Goal: Information Seeking & Learning: Learn about a topic

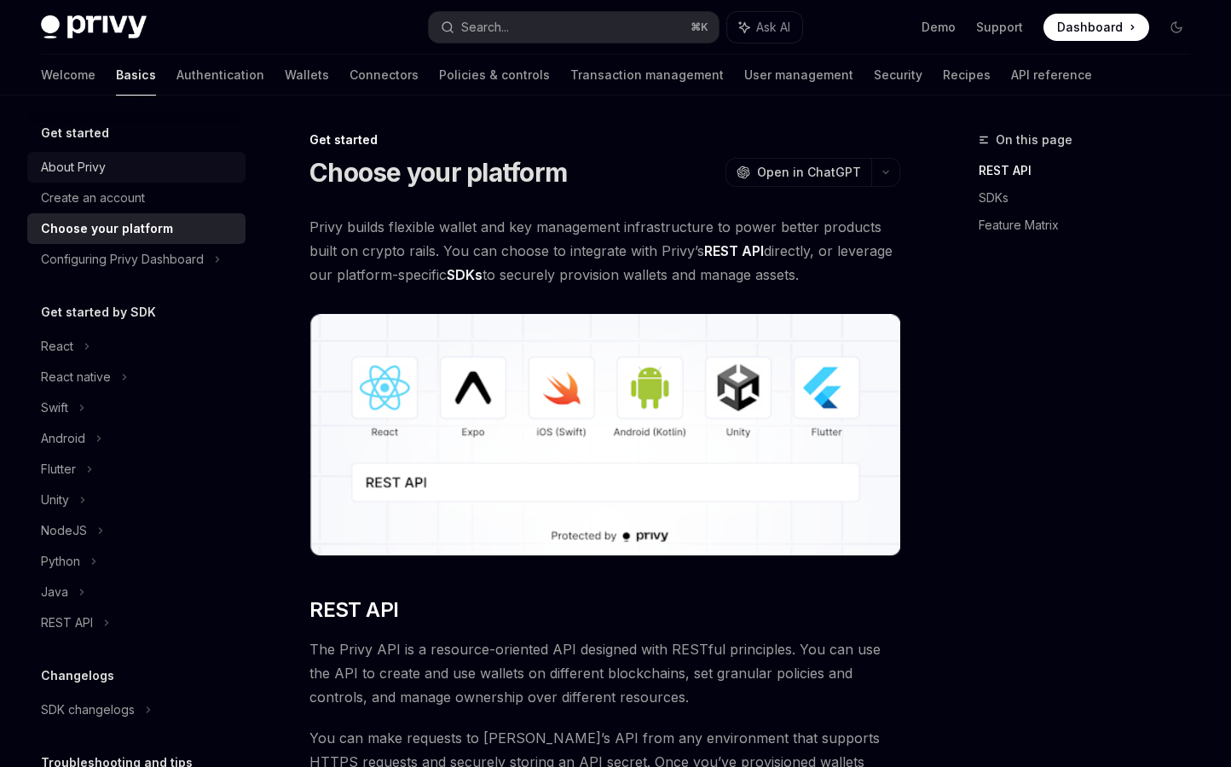
click at [134, 162] on div "About Privy" at bounding box center [138, 167] width 194 height 20
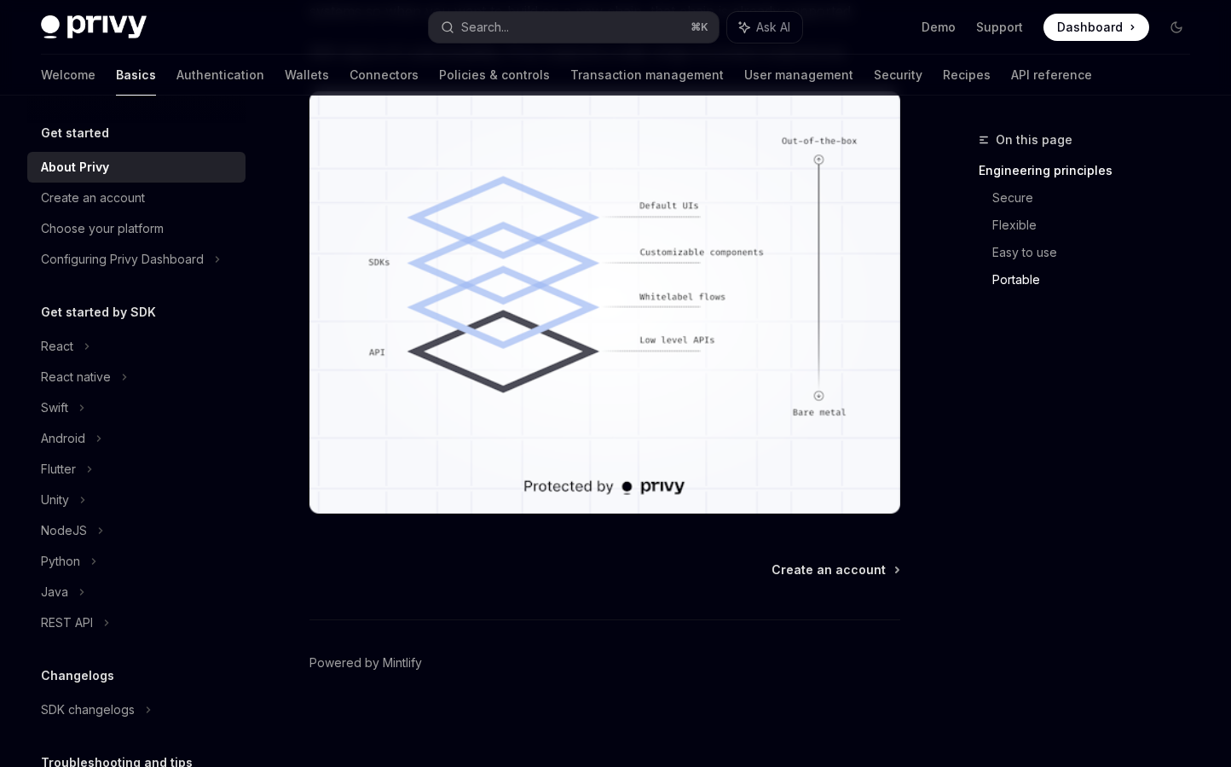
scroll to position [1510, 0]
click at [130, 201] on div "Create an account" at bounding box center [93, 198] width 104 height 20
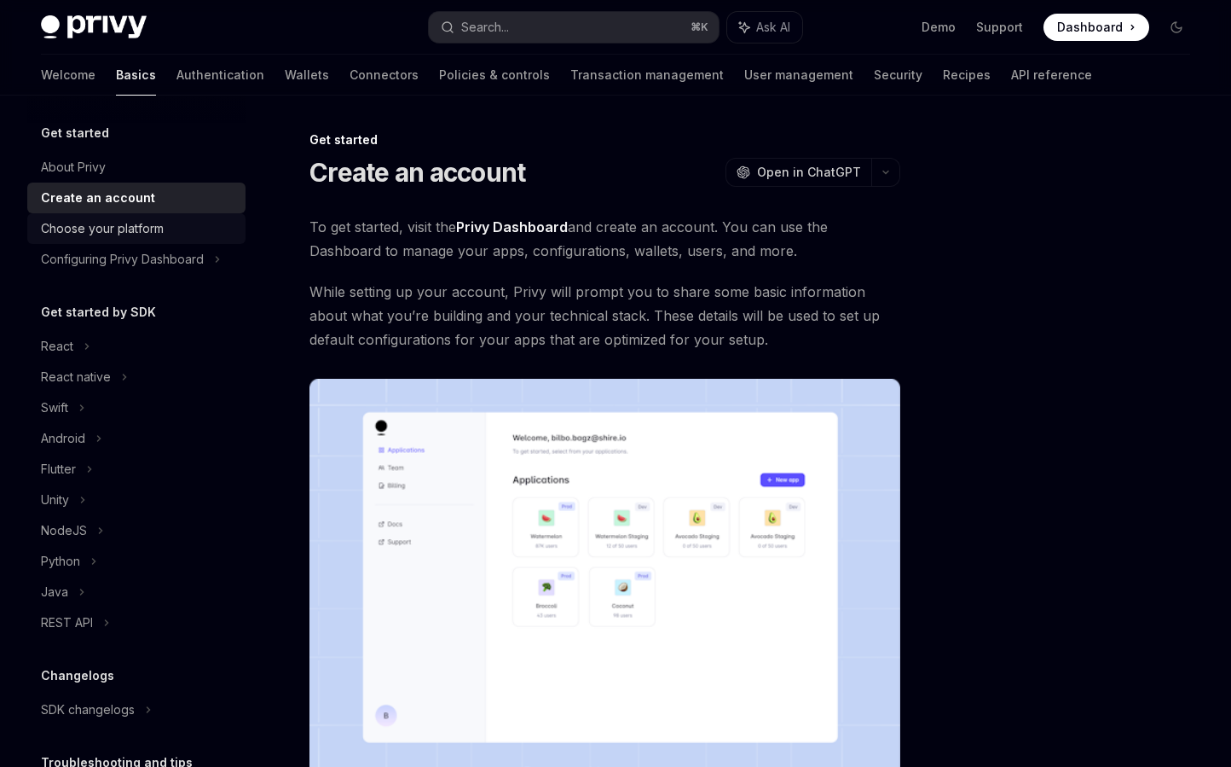
click at [126, 224] on div "Choose your platform" at bounding box center [102, 228] width 123 height 20
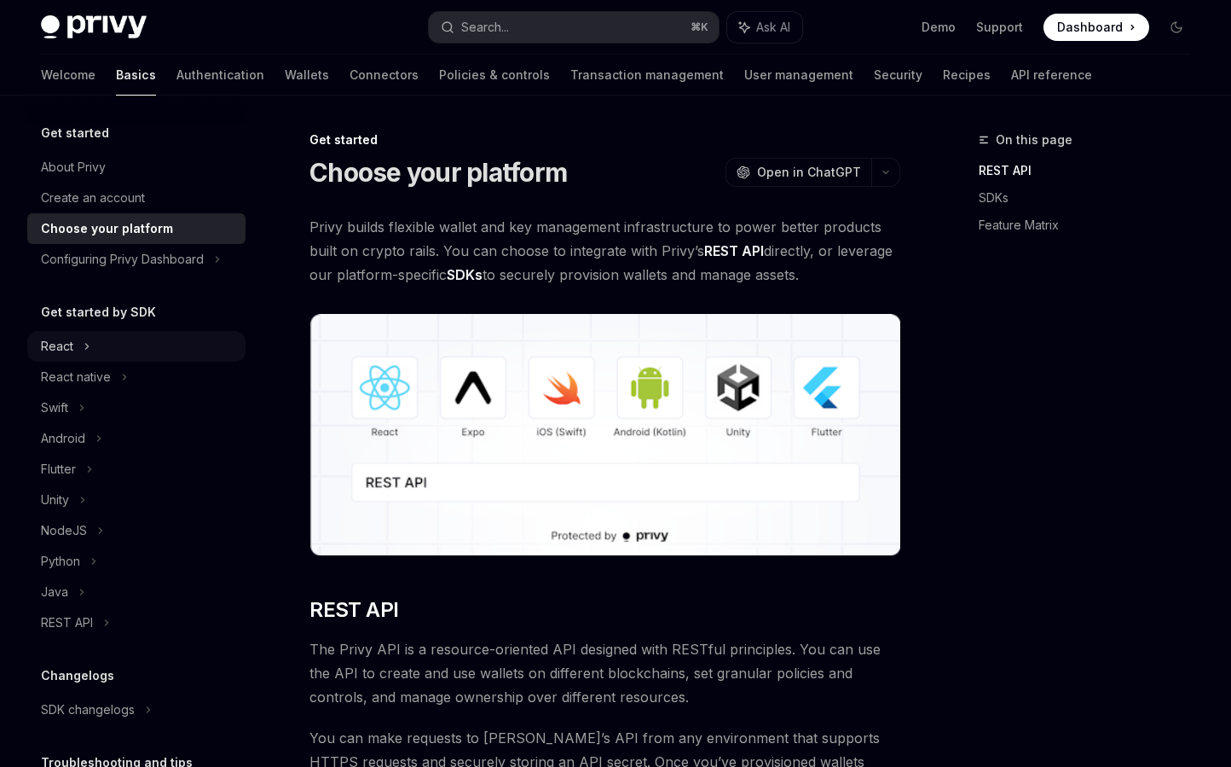
click at [77, 351] on div "React" at bounding box center [136, 346] width 218 height 31
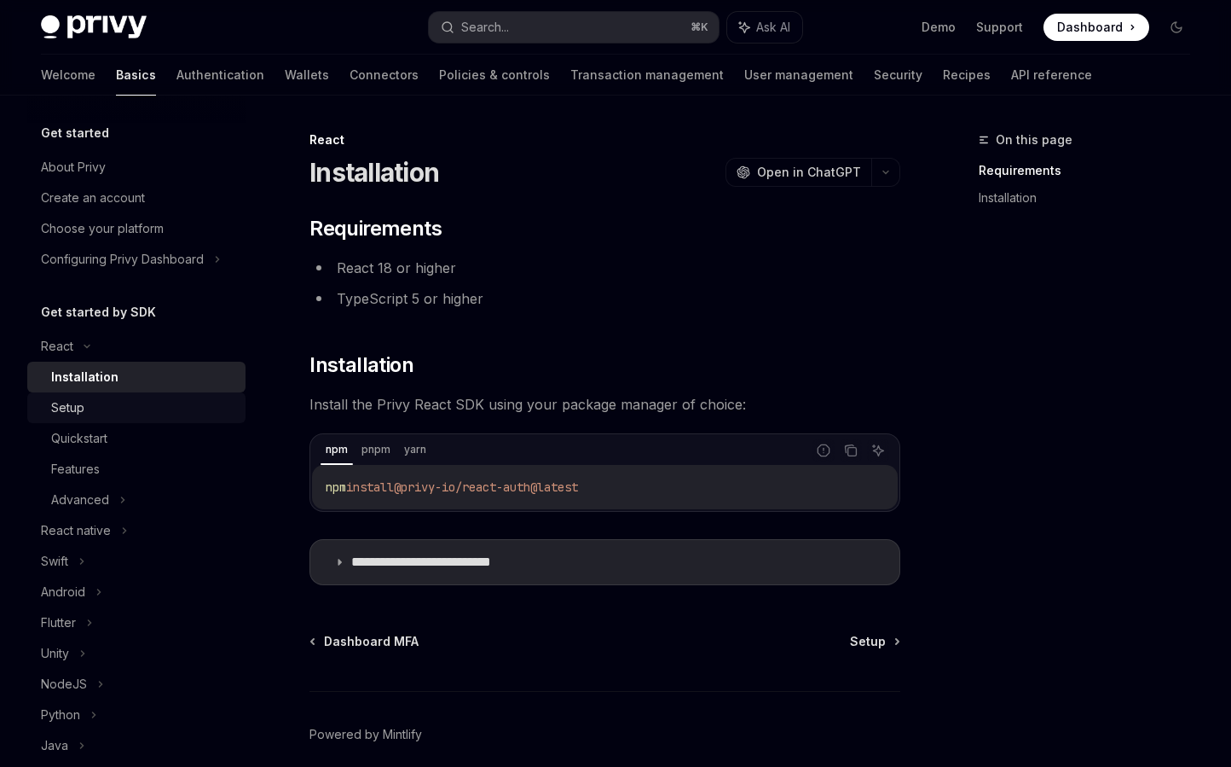
click at [94, 402] on div "Setup" at bounding box center [143, 407] width 184 height 20
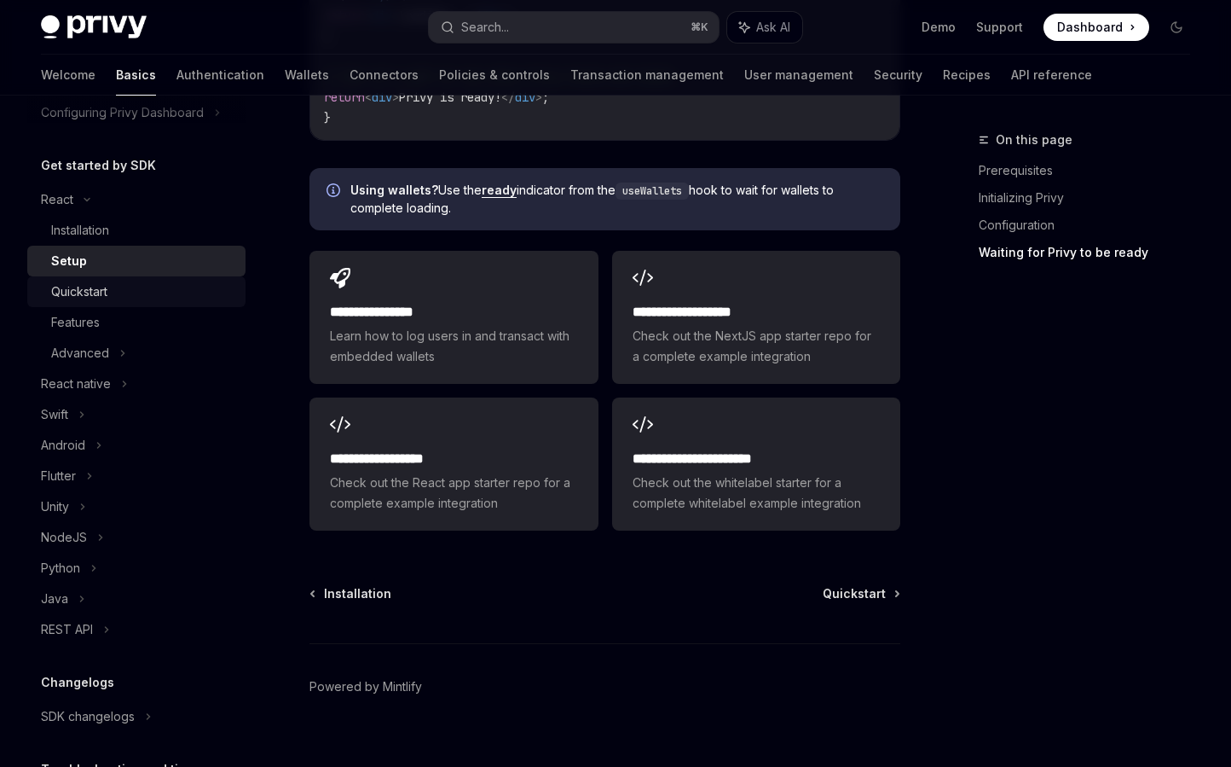
scroll to position [145, 0]
click at [92, 312] on link "Features" at bounding box center [136, 324] width 218 height 31
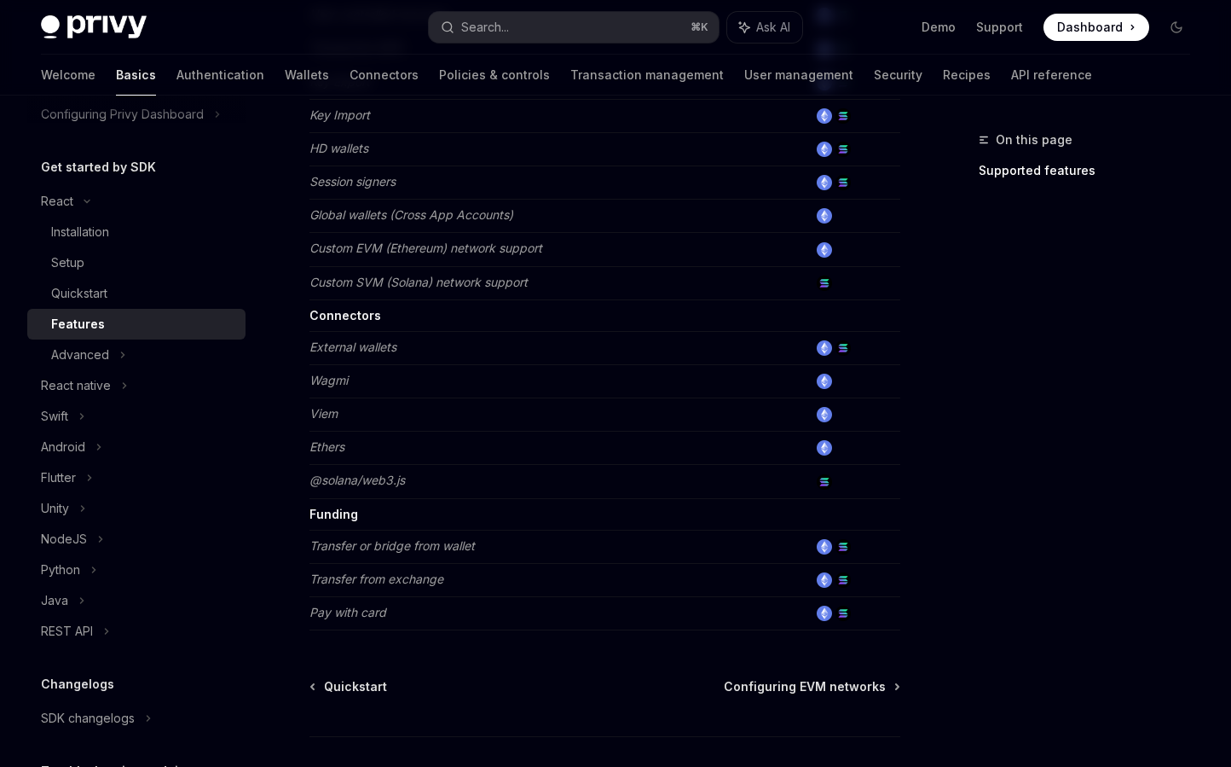
scroll to position [971, 0]
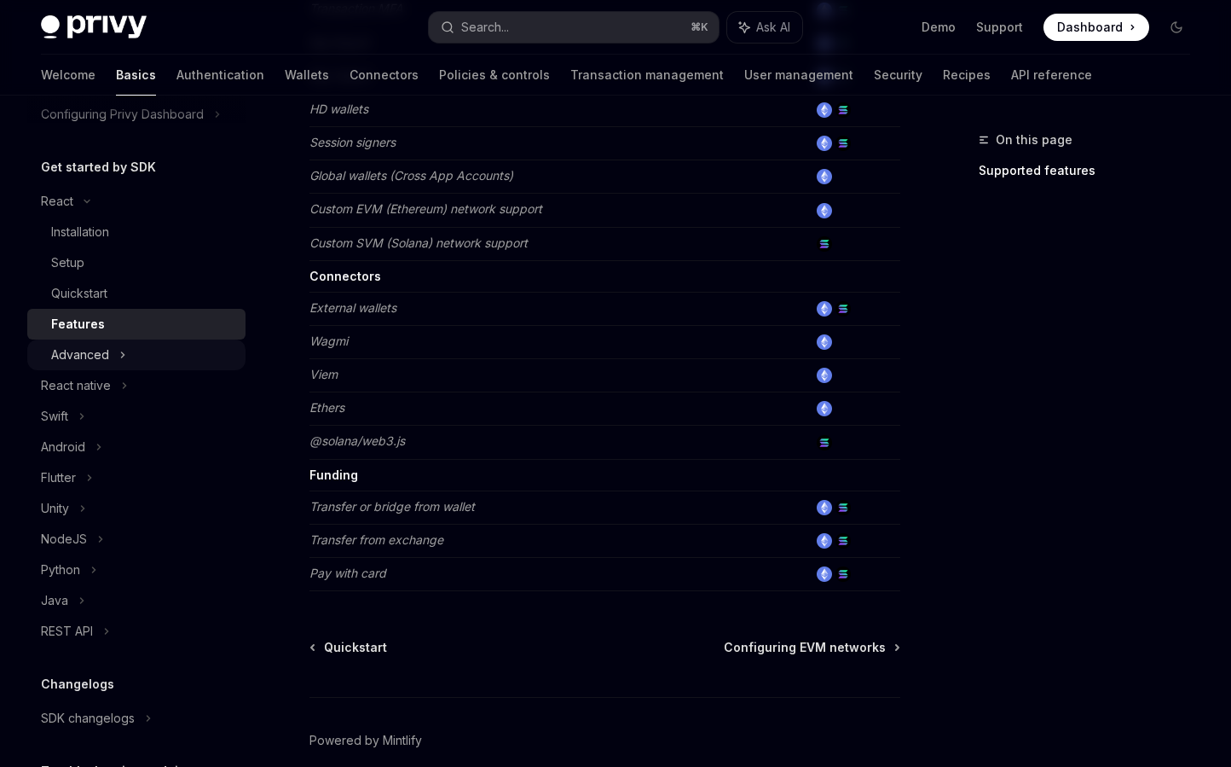
click at [143, 346] on div "Advanced" at bounding box center [136, 354] width 218 height 31
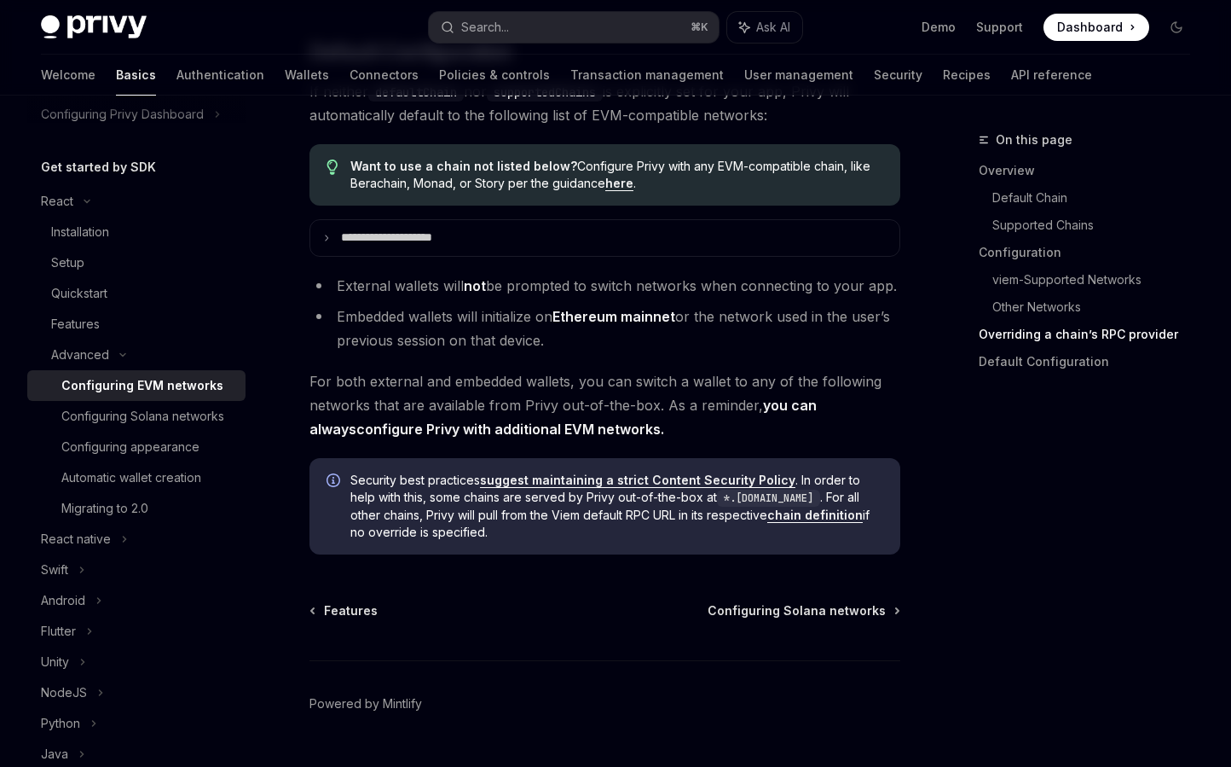
scroll to position [4463, 0]
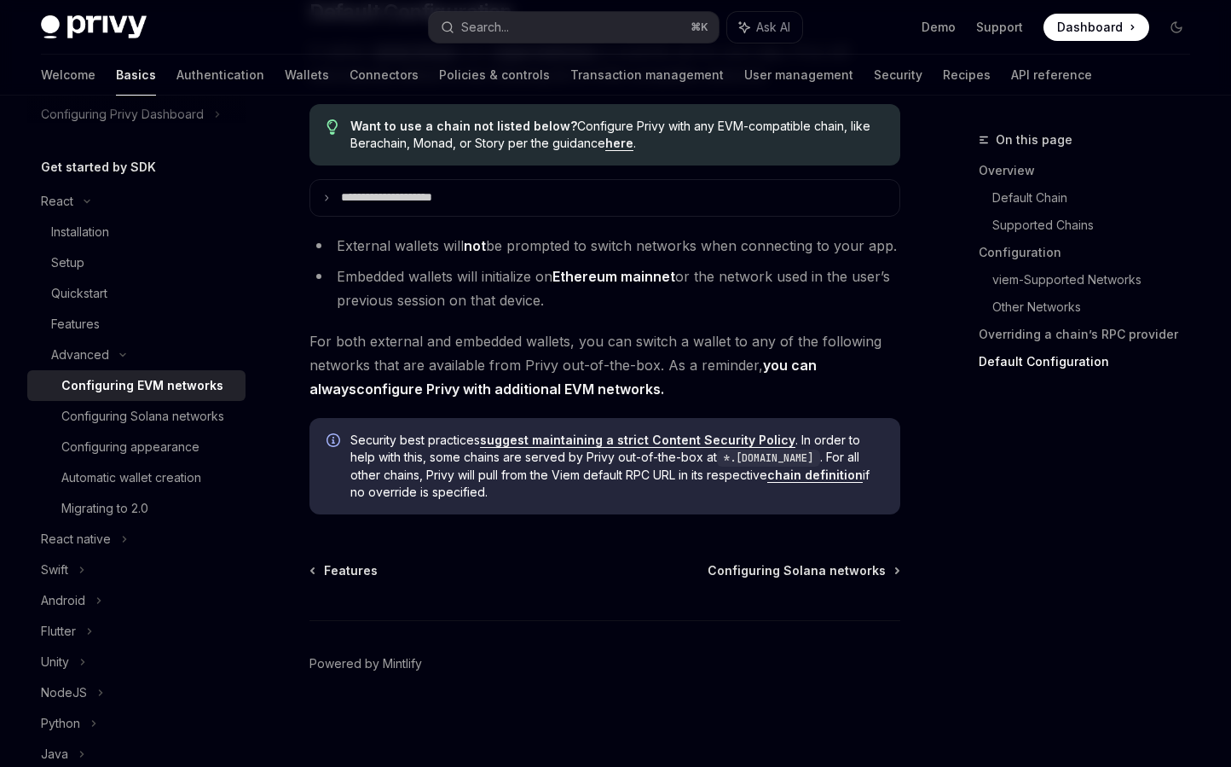
click at [246, 78] on div "Welcome Basics Authentication Wallets Connectors Policies & controls Transactio…" at bounding box center [567, 75] width 1052 height 41
click at [285, 79] on link "Wallets" at bounding box center [307, 75] width 44 height 41
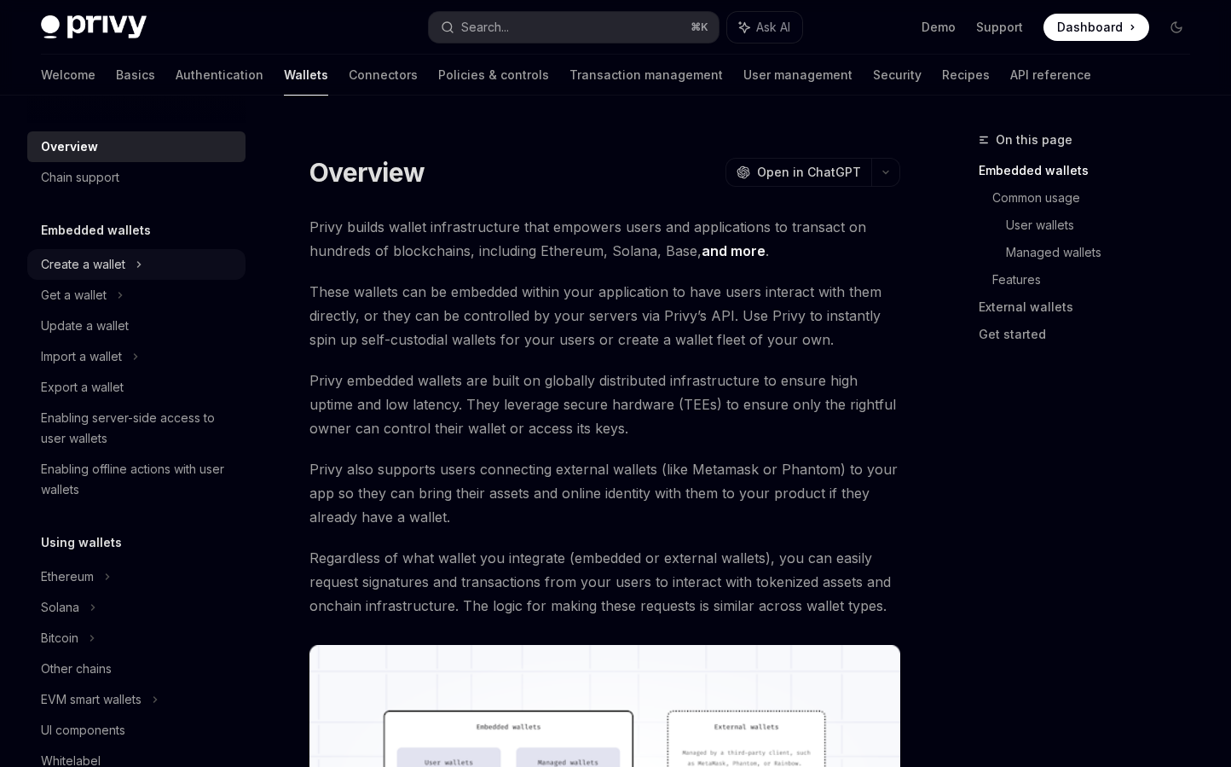
click at [99, 266] on div "Create a wallet" at bounding box center [83, 264] width 84 height 20
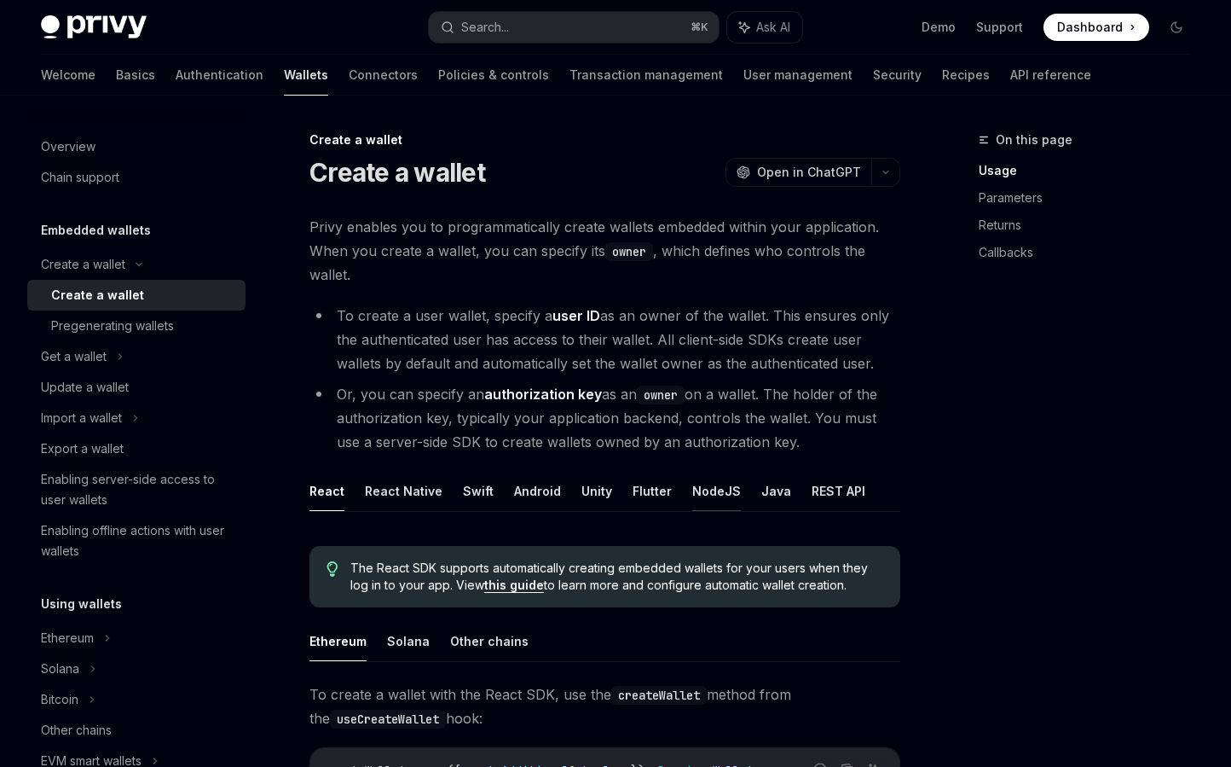
click at [692, 501] on button "NodeJS" at bounding box center [716, 491] width 49 height 40
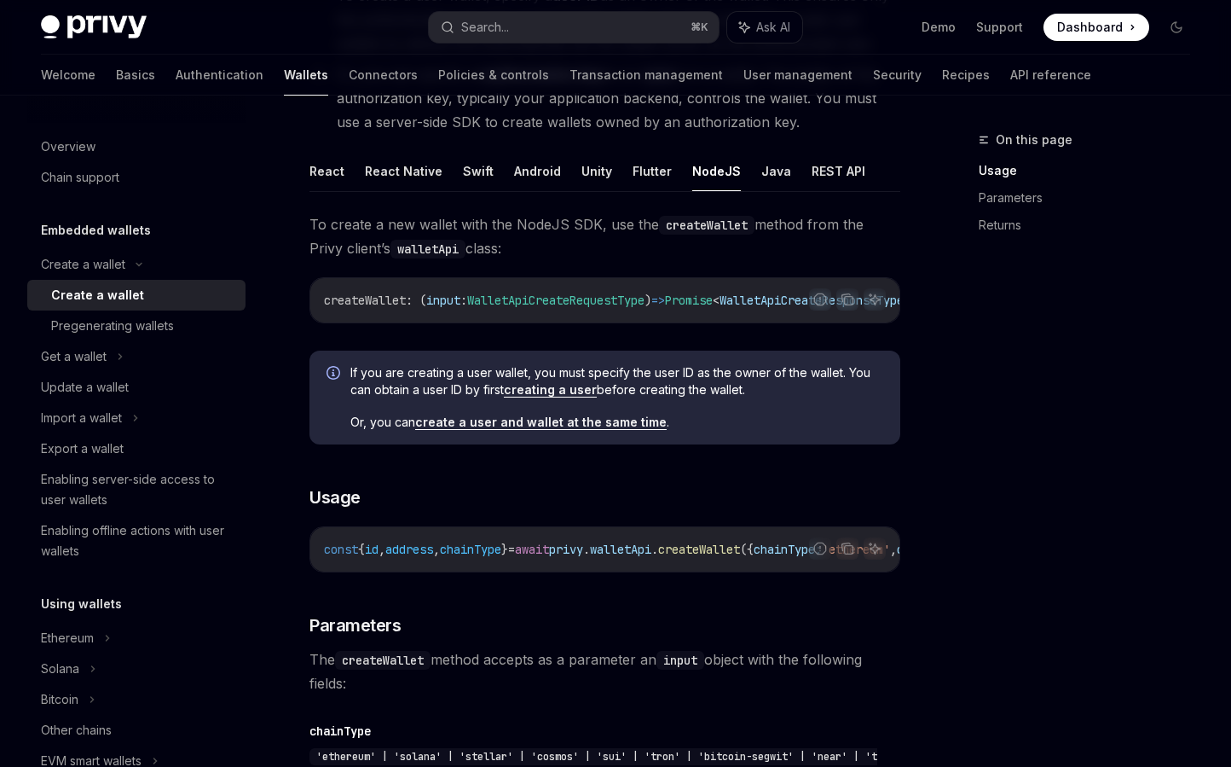
scroll to position [335, 0]
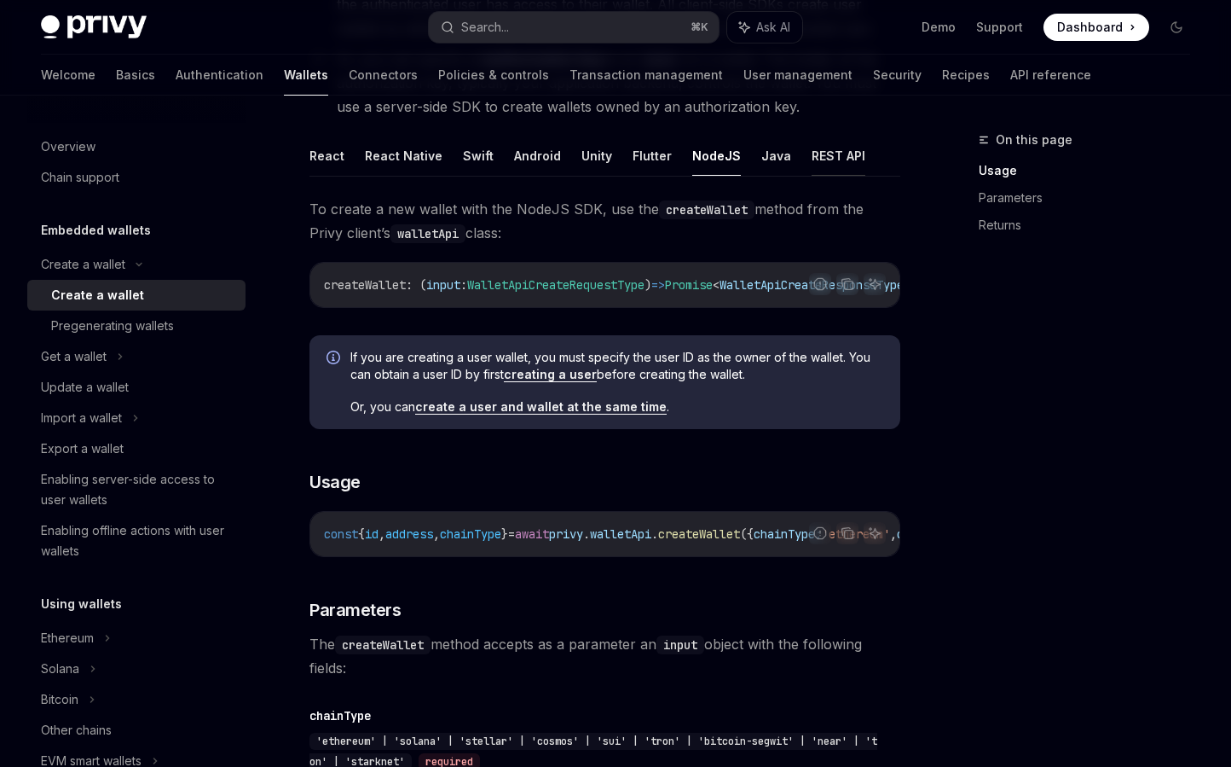
click at [814, 168] on button "REST API" at bounding box center [839, 156] width 54 height 40
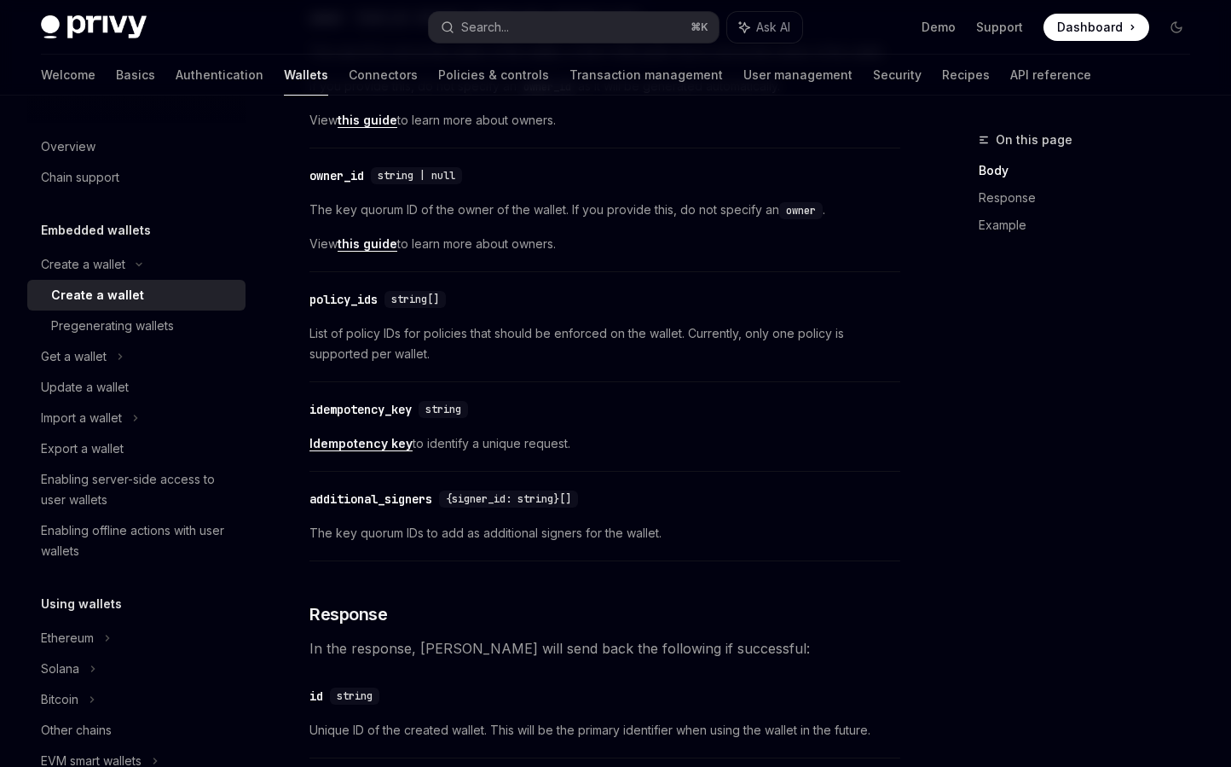
scroll to position [1008, 0]
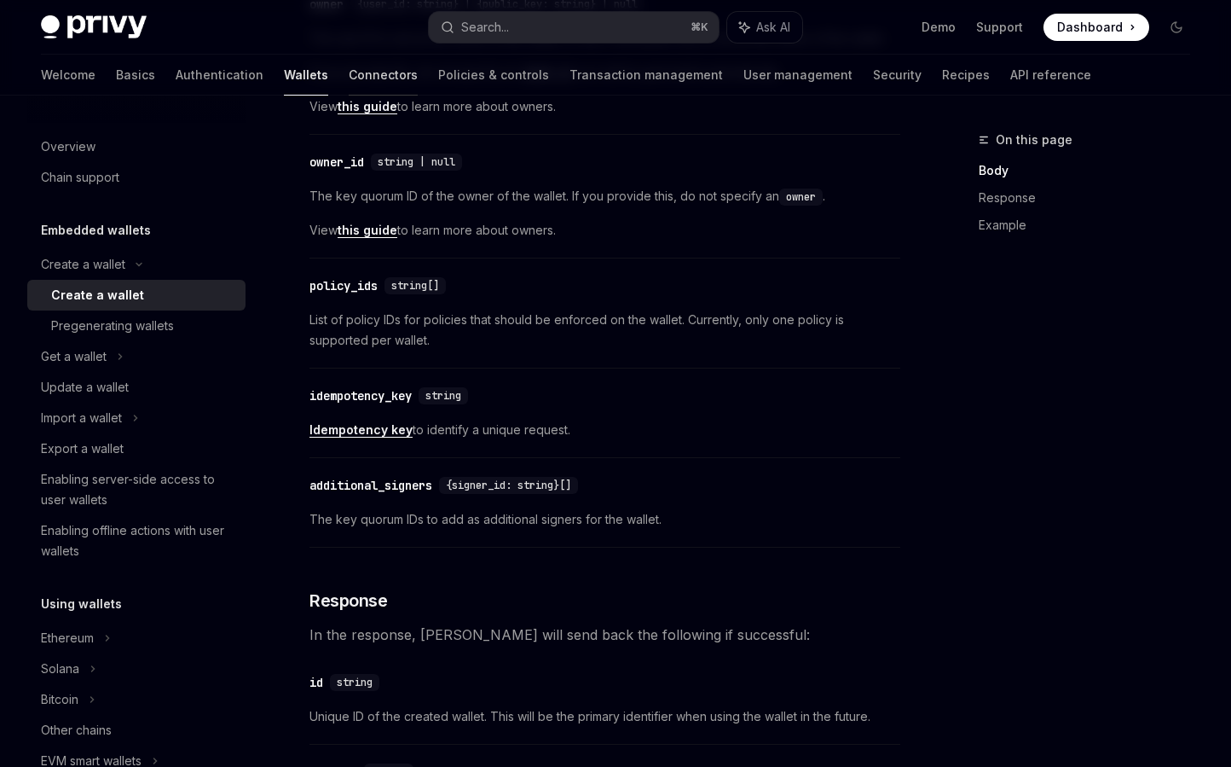
click at [349, 89] on link "Connectors" at bounding box center [383, 75] width 69 height 41
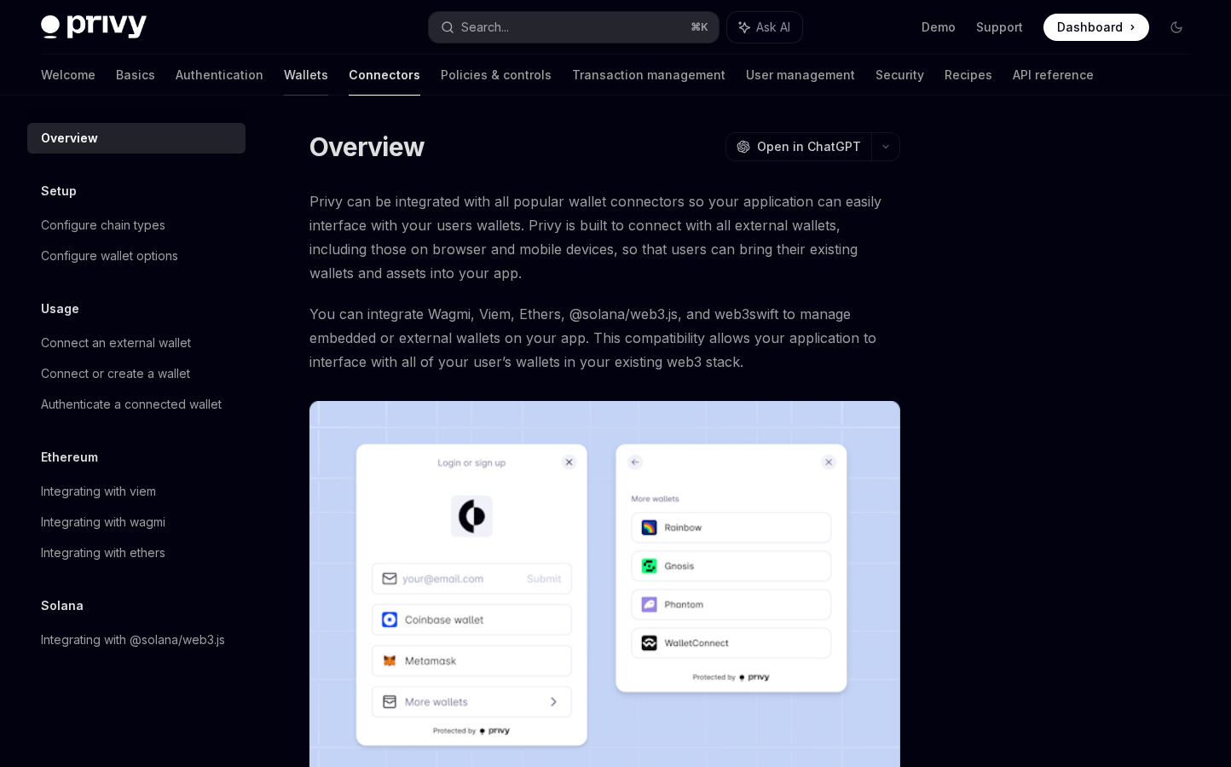
click at [284, 82] on link "Wallets" at bounding box center [306, 75] width 44 height 41
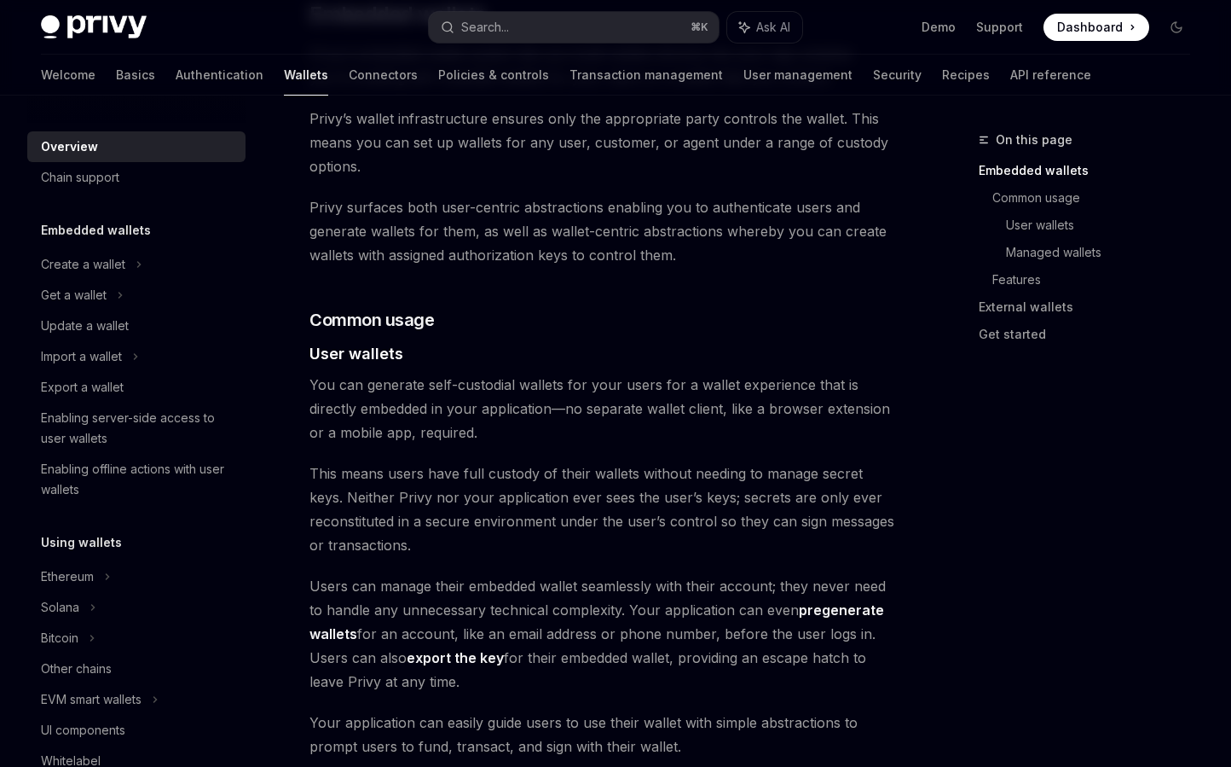
scroll to position [1162, 0]
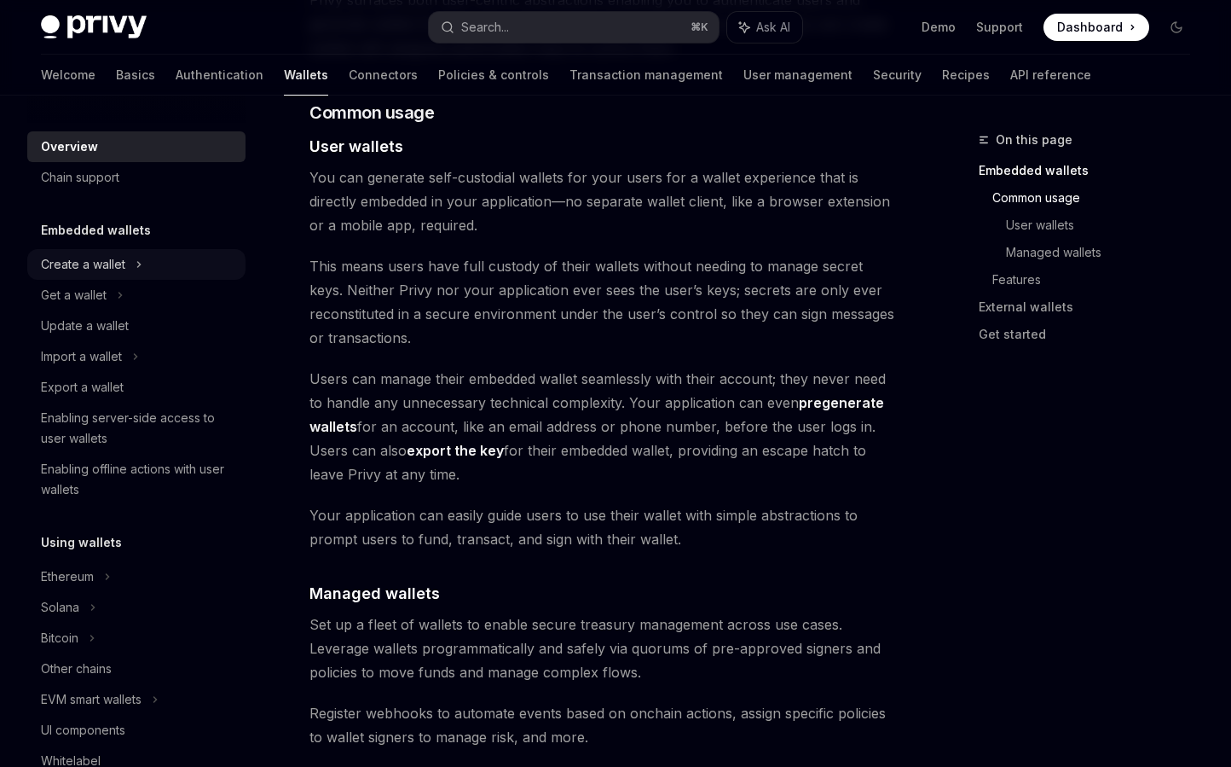
click at [116, 261] on div "Create a wallet" at bounding box center [83, 264] width 84 height 20
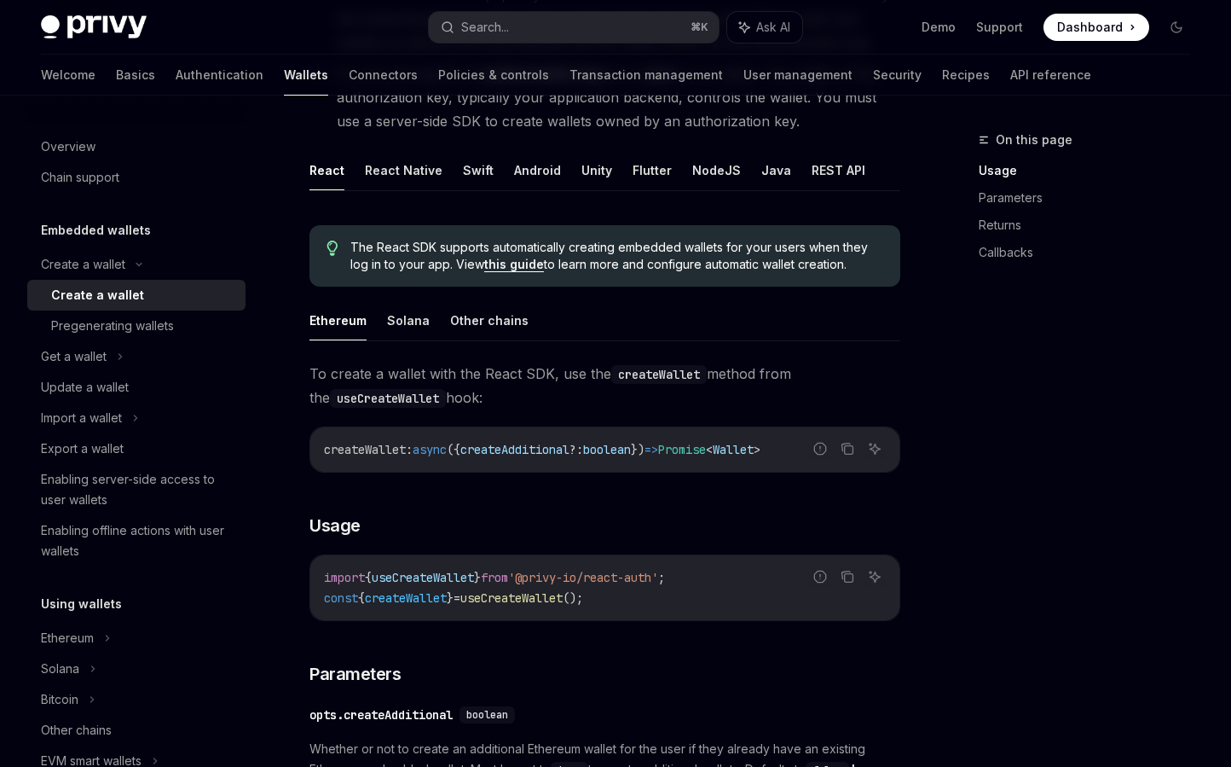
scroll to position [381, 0]
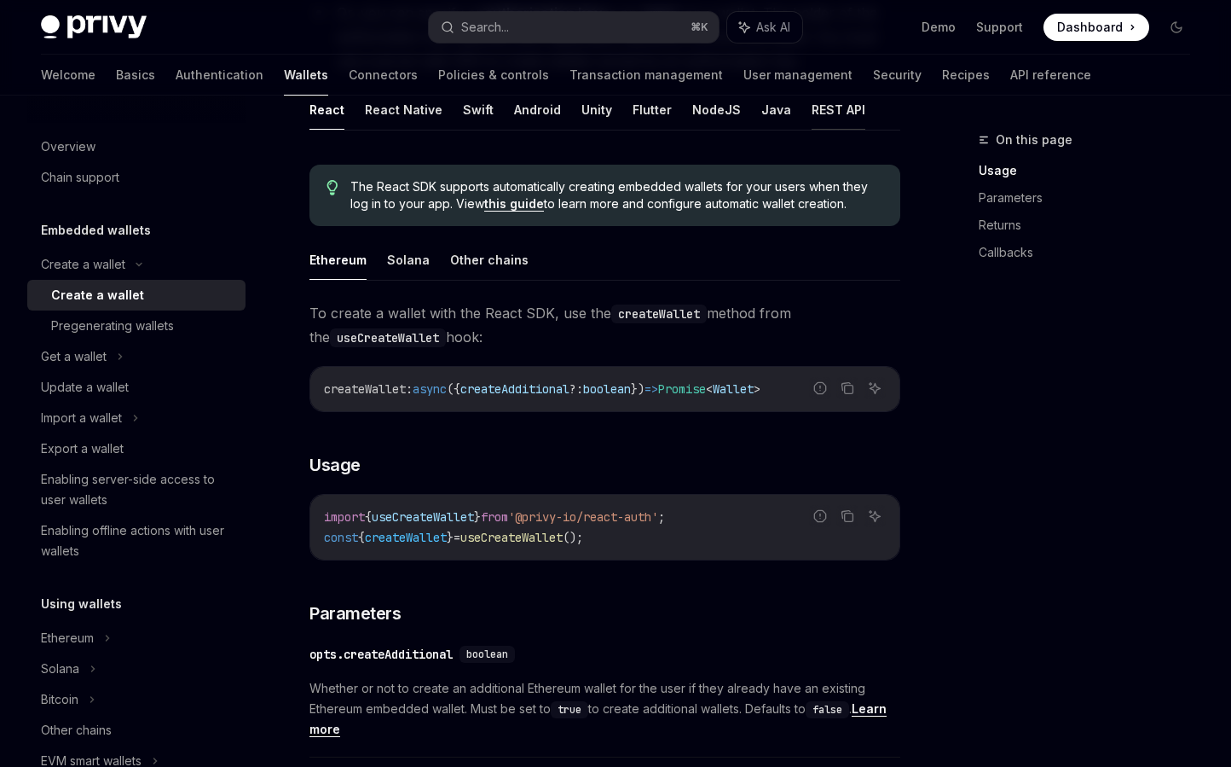
click at [812, 119] on button "REST API" at bounding box center [839, 110] width 54 height 40
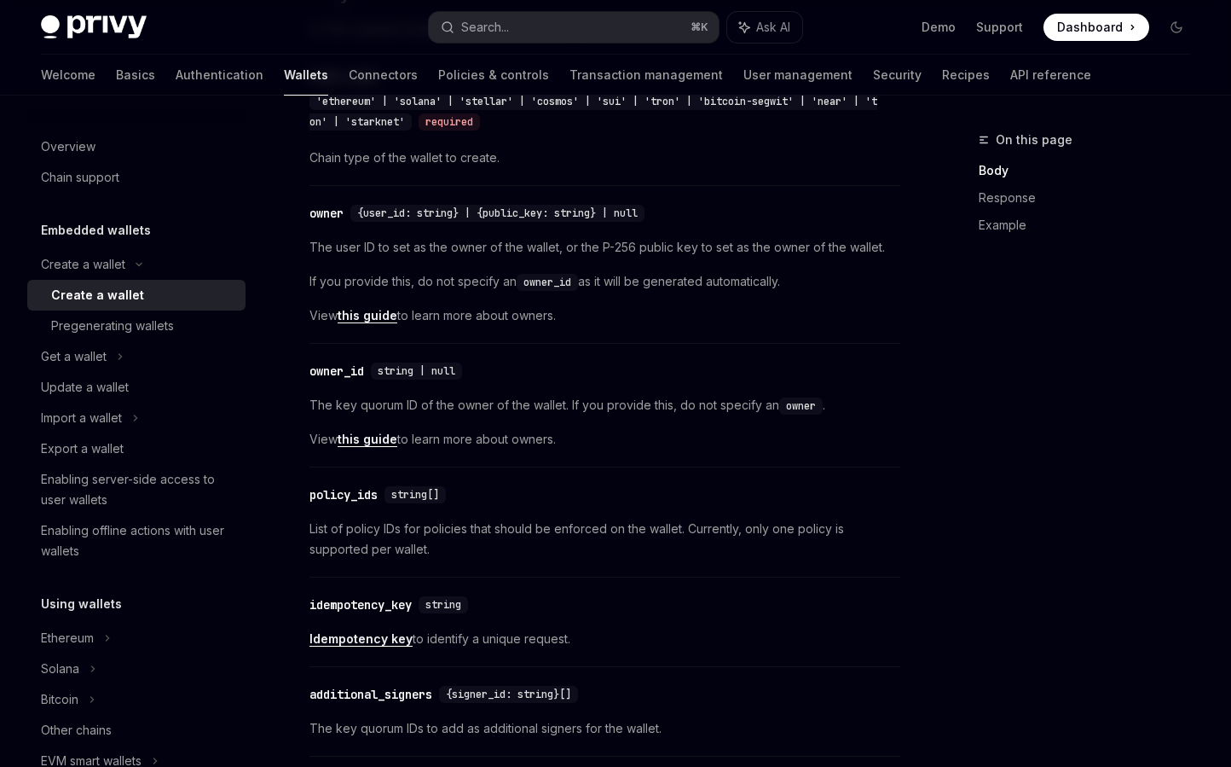
scroll to position [803, 0]
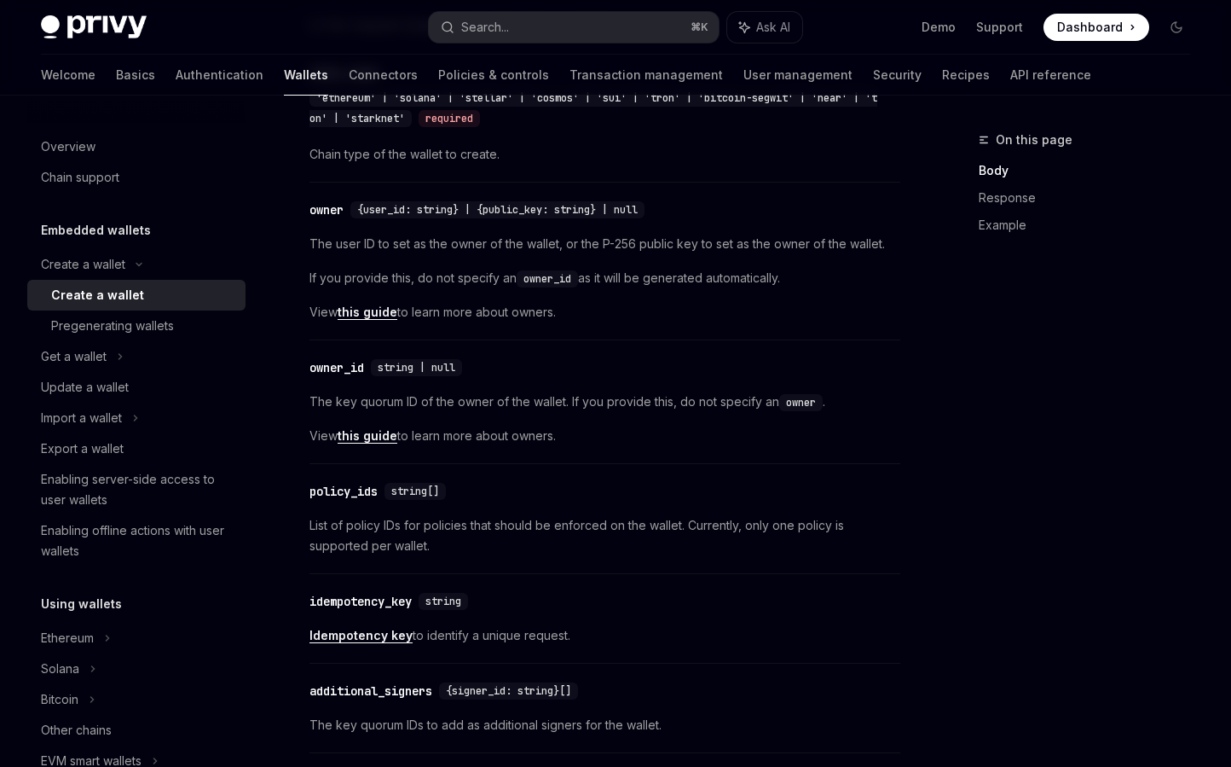
click at [356, 436] on link "this guide" at bounding box center [368, 435] width 60 height 15
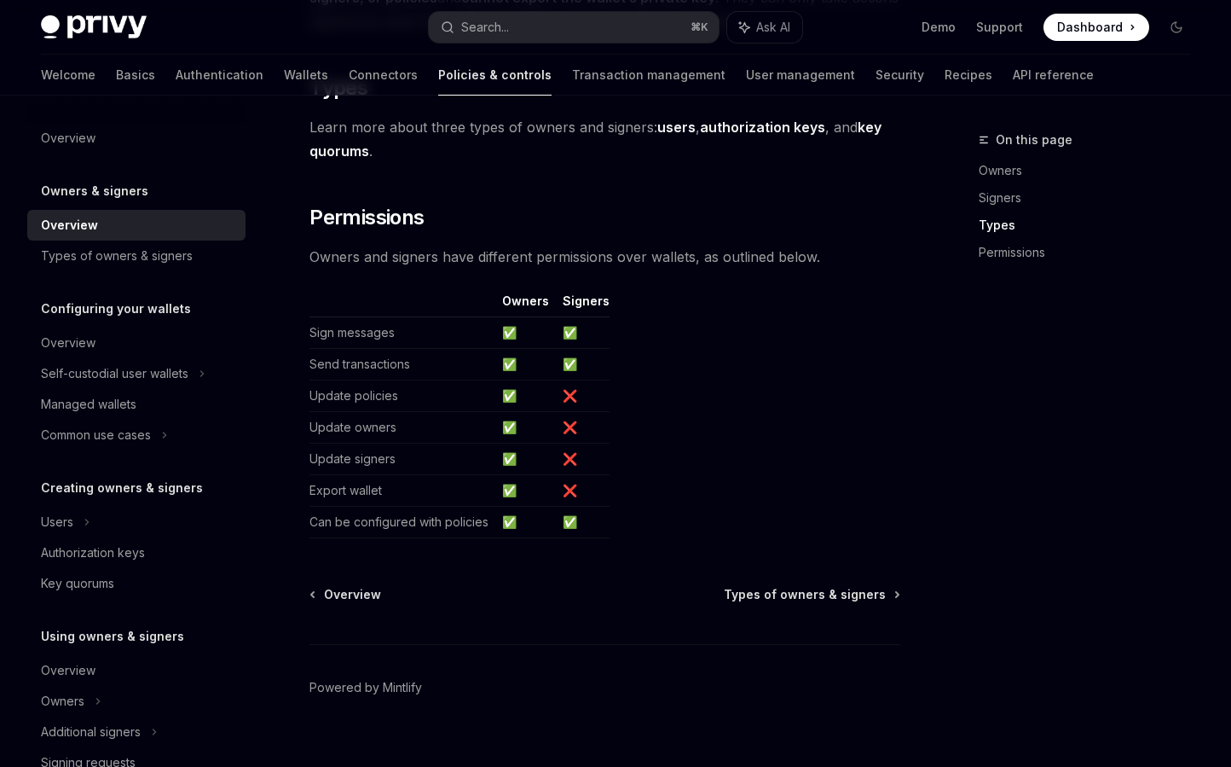
scroll to position [1390, 0]
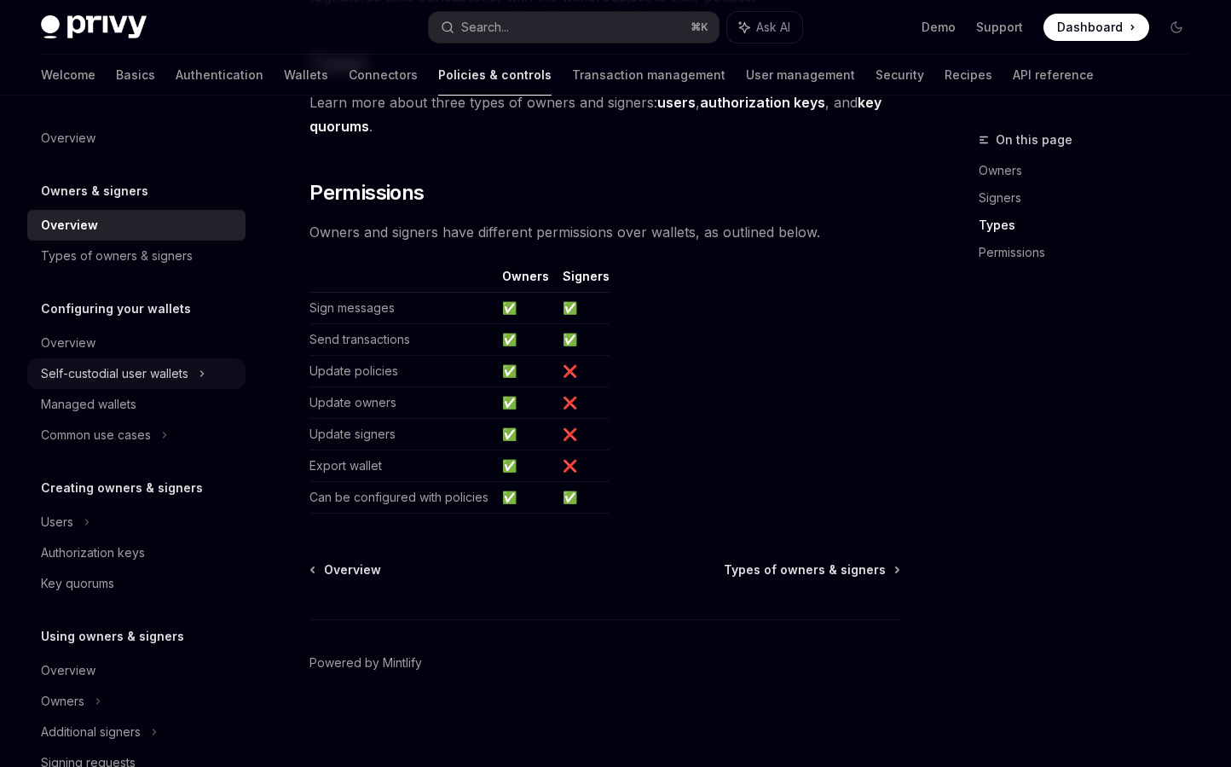
click at [116, 388] on div "Self-custodial user wallets" at bounding box center [136, 373] width 218 height 31
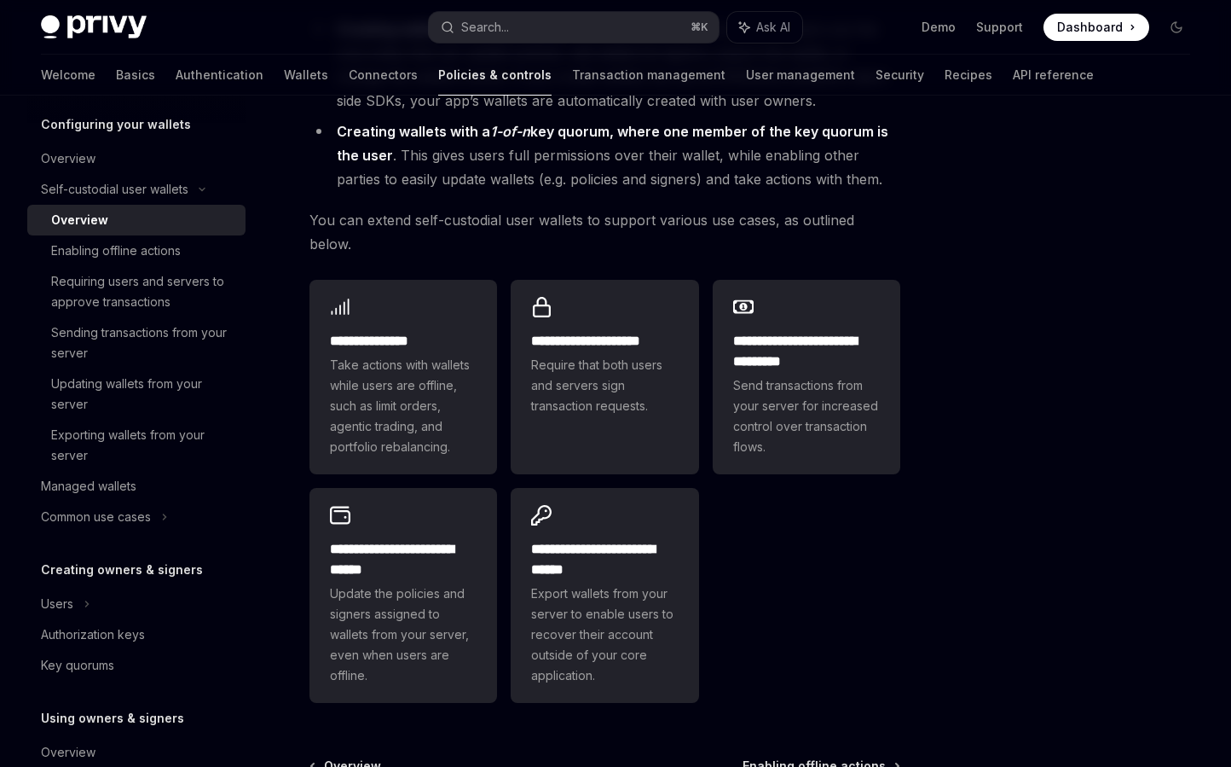
scroll to position [251, 0]
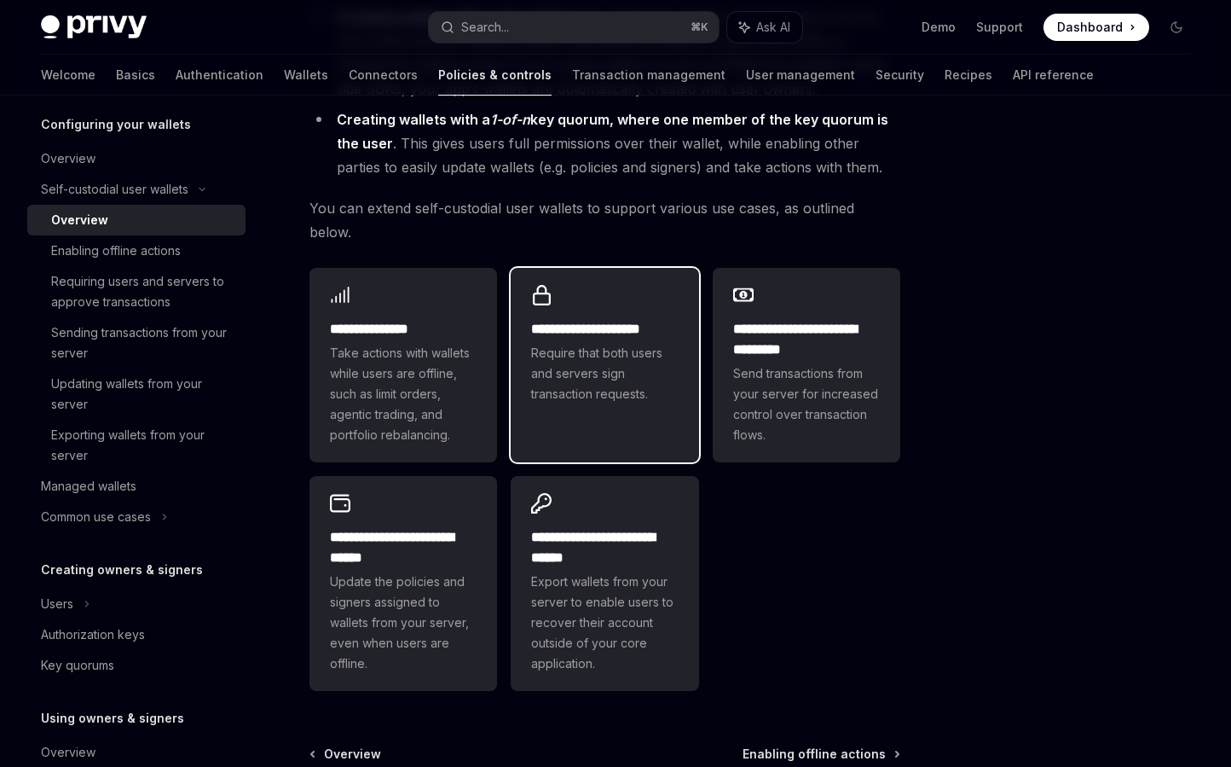
click at [581, 373] on span "Require that both users and servers sign transaction requests." at bounding box center [604, 373] width 147 height 61
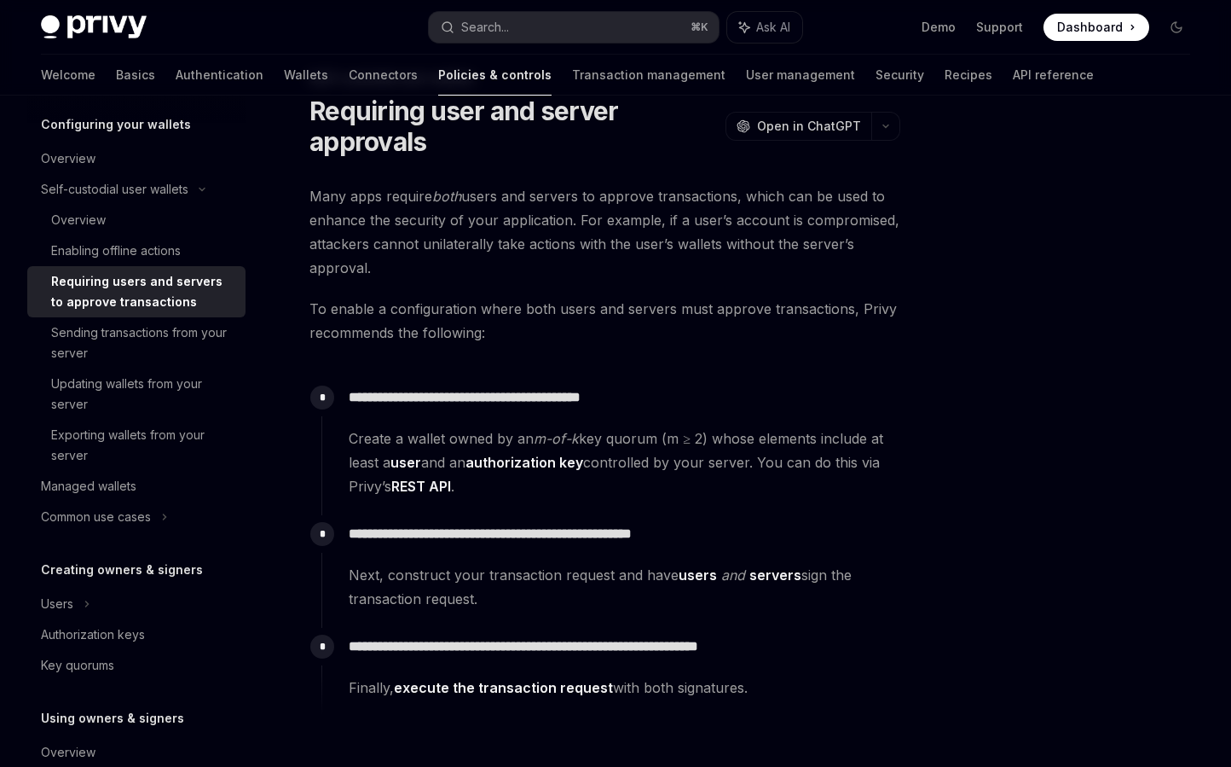
scroll to position [67, 0]
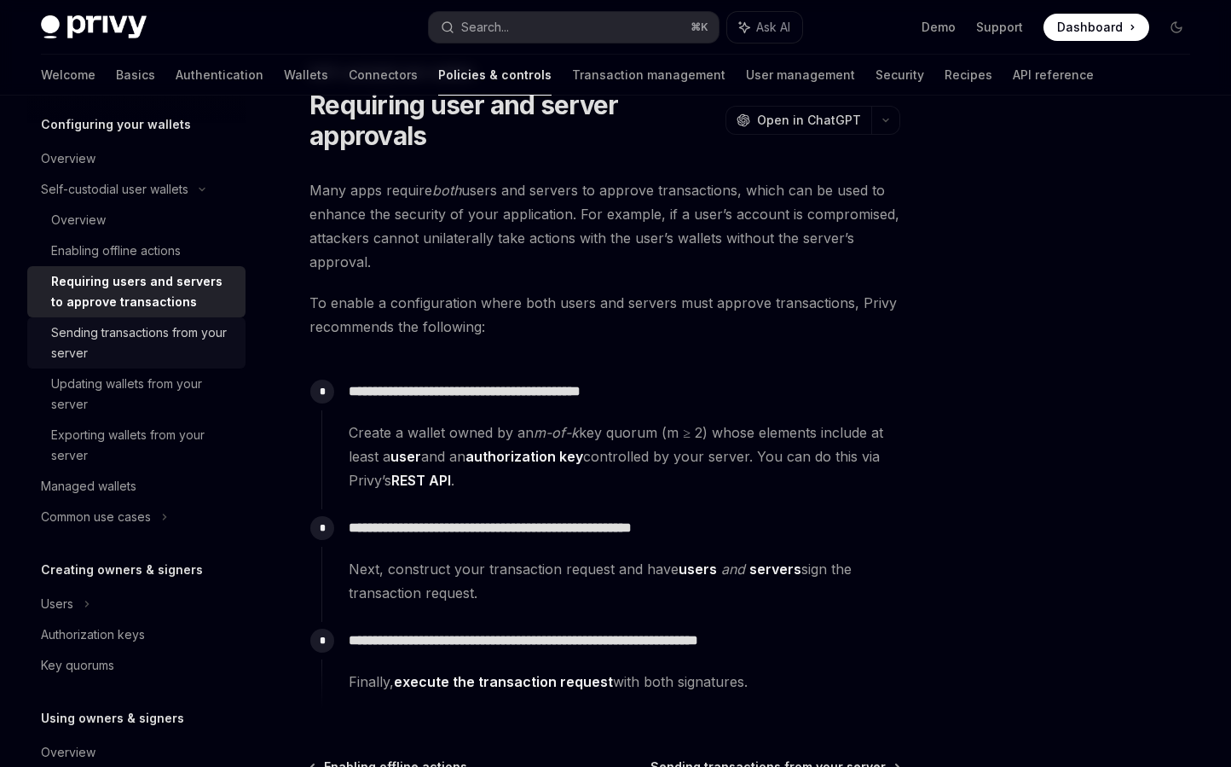
click at [169, 326] on div "Sending transactions from your server" at bounding box center [143, 342] width 184 height 41
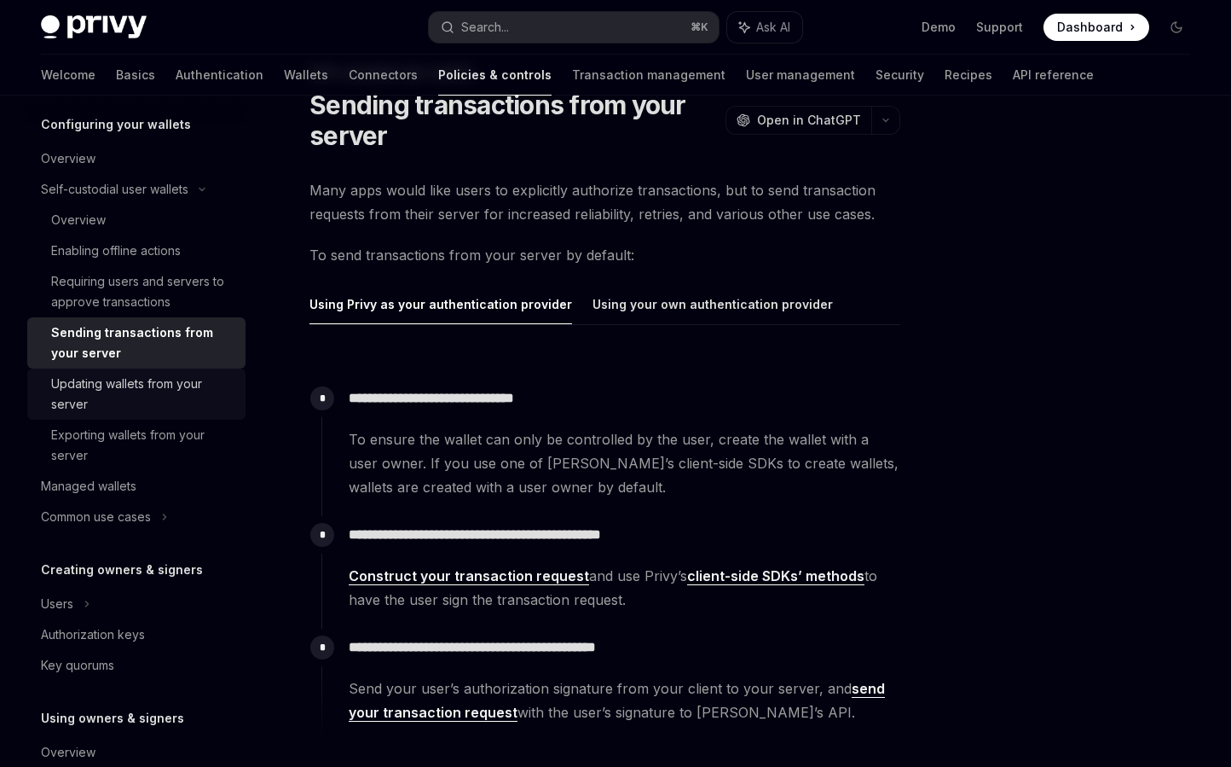
click at [139, 398] on div "Updating wallets from your server" at bounding box center [143, 394] width 184 height 41
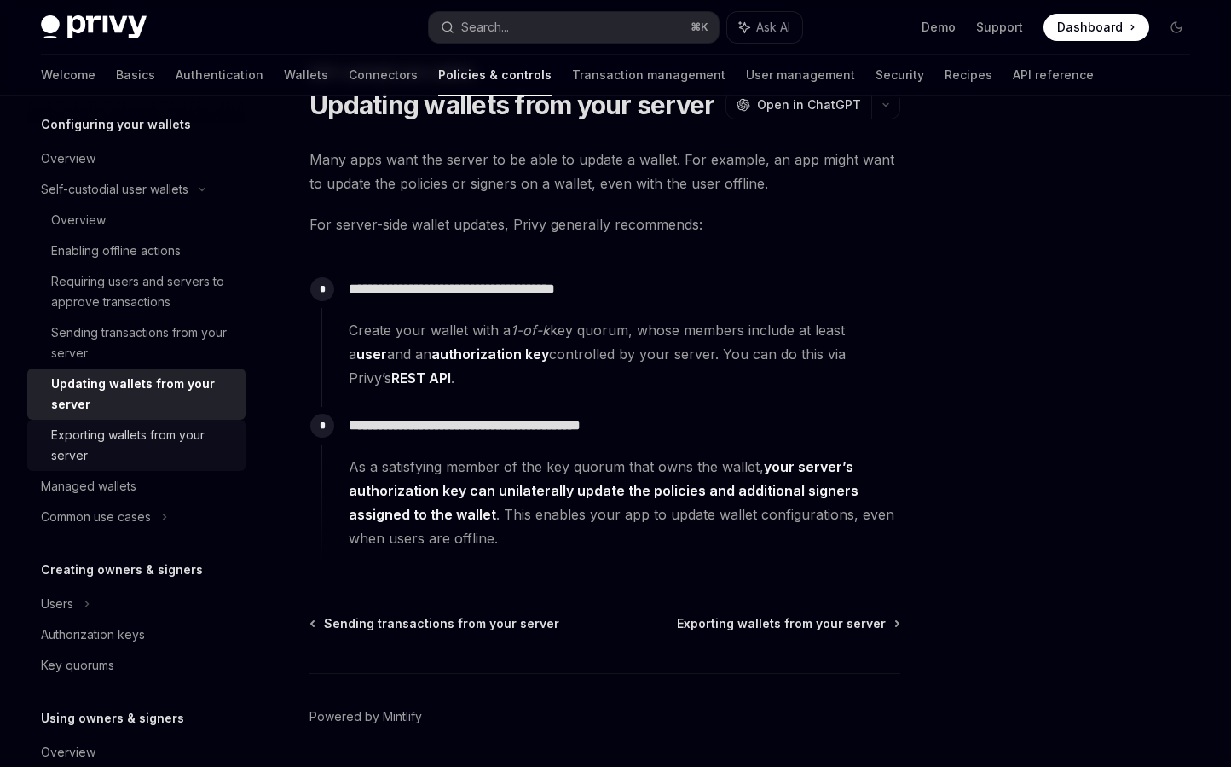
click at [147, 428] on div "Exporting wallets from your server" at bounding box center [143, 445] width 184 height 41
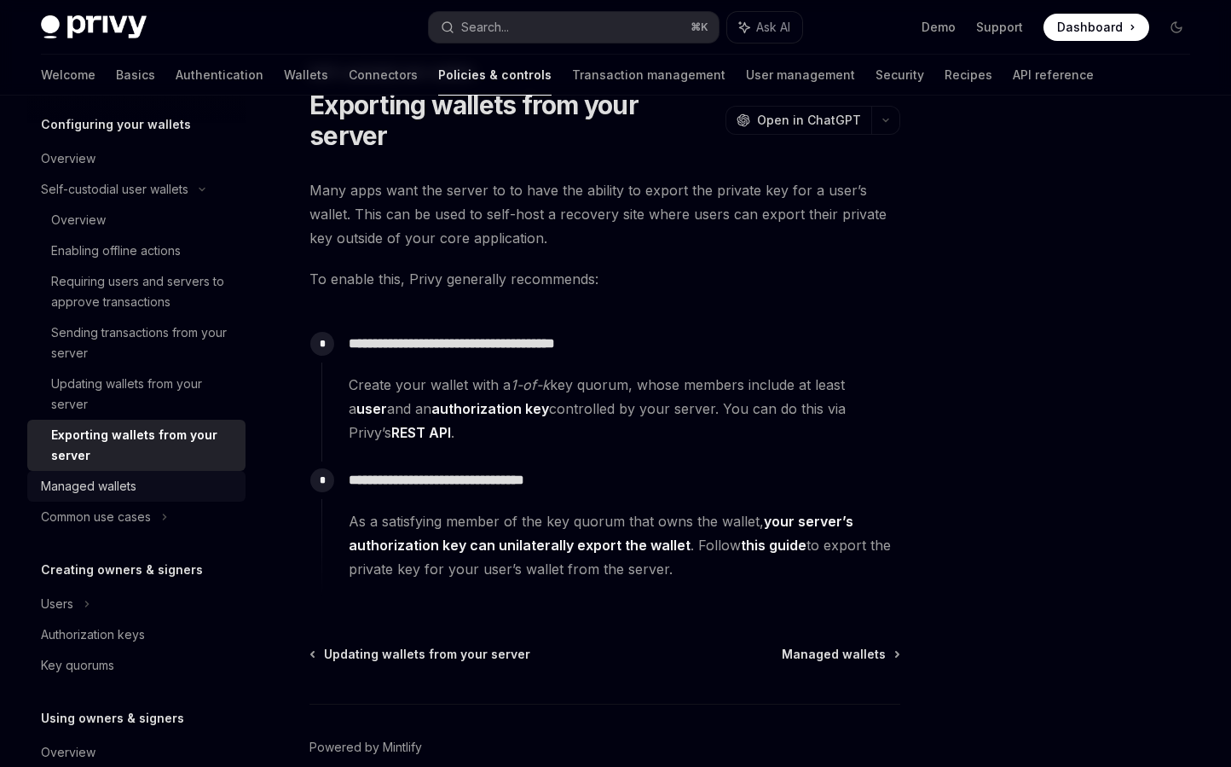
click at [132, 495] on div "Managed wallets" at bounding box center [89, 486] width 96 height 20
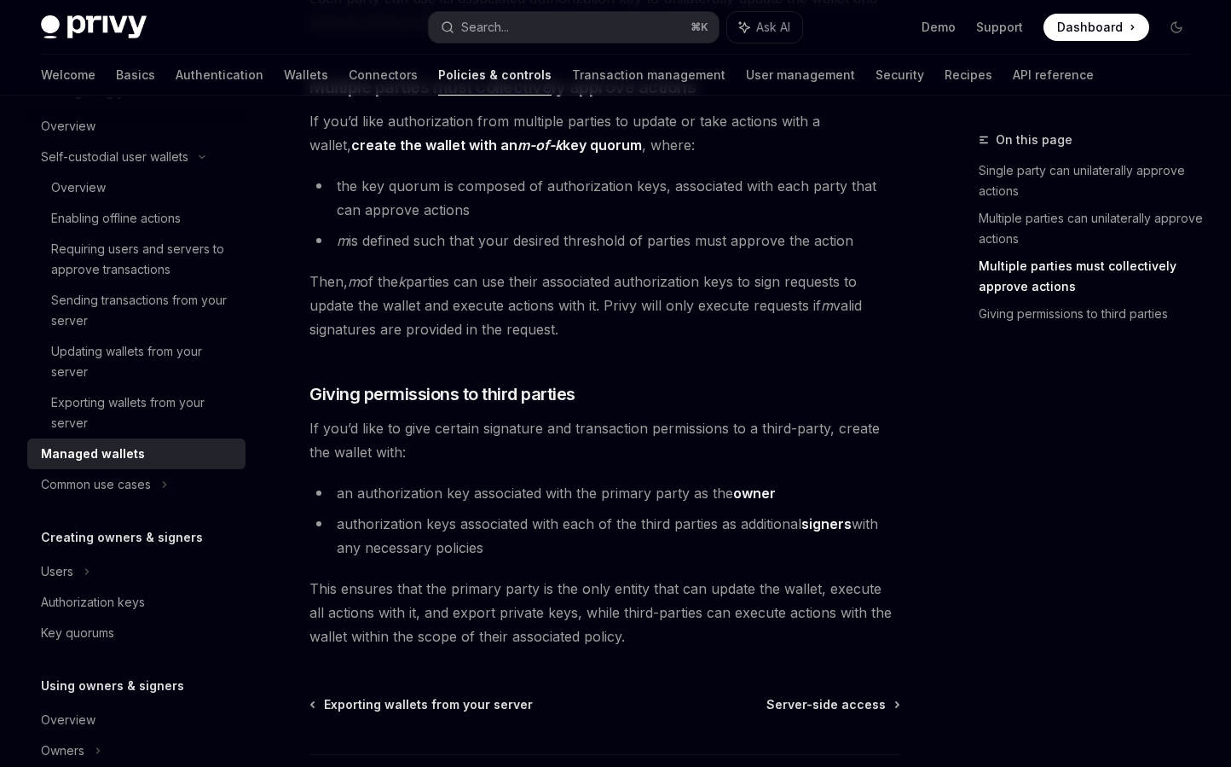
scroll to position [834, 0]
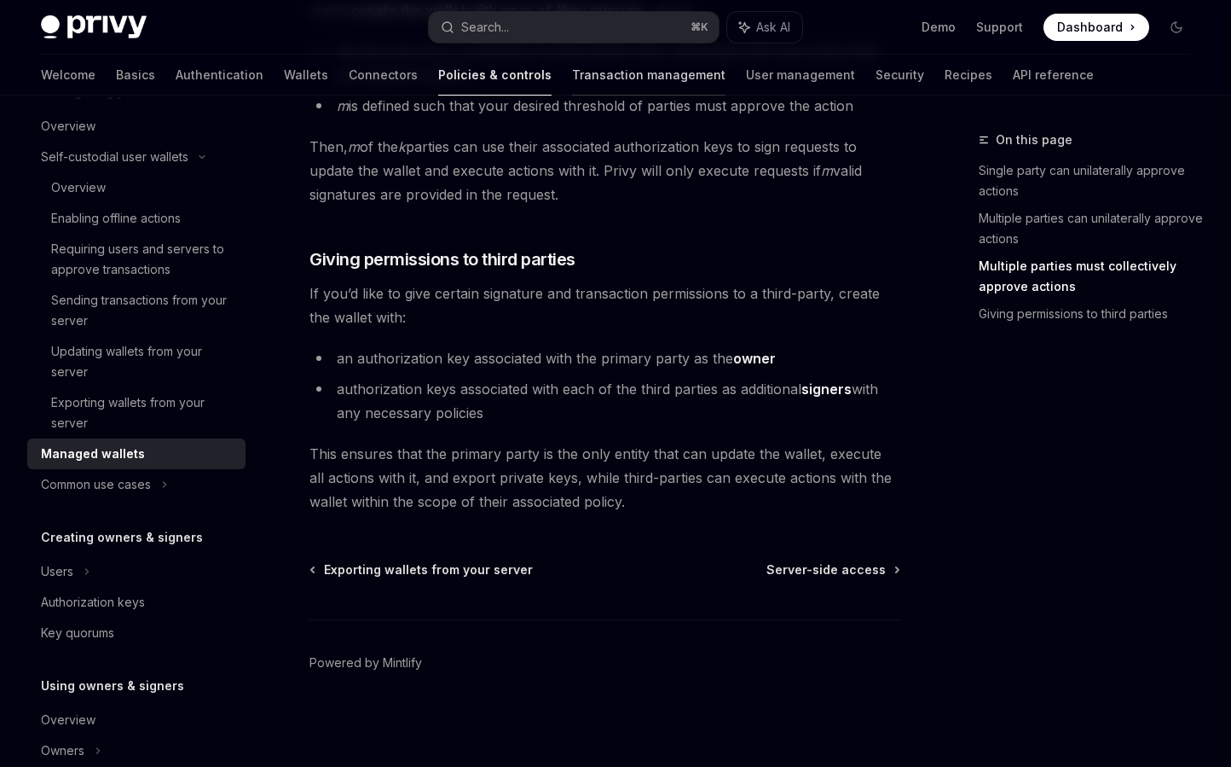
click at [615, 75] on link "Transaction management" at bounding box center [649, 75] width 154 height 41
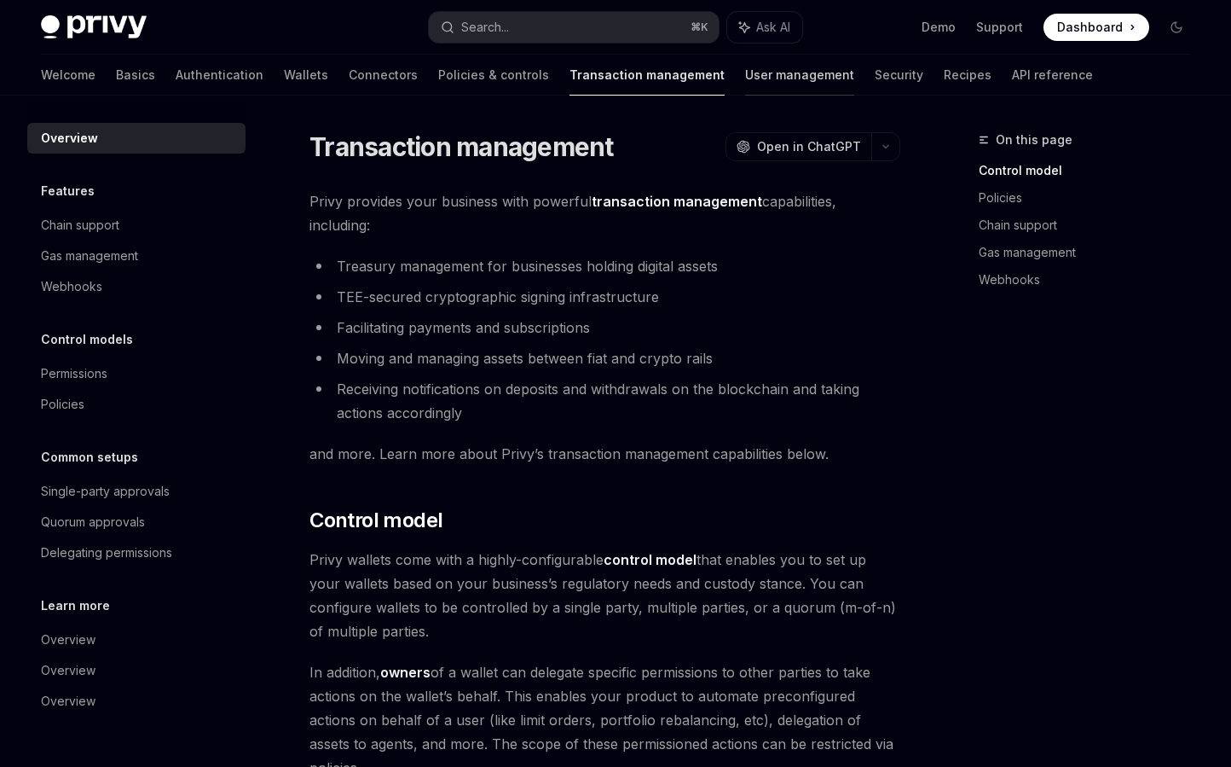
click at [745, 78] on link "User management" at bounding box center [799, 75] width 109 height 41
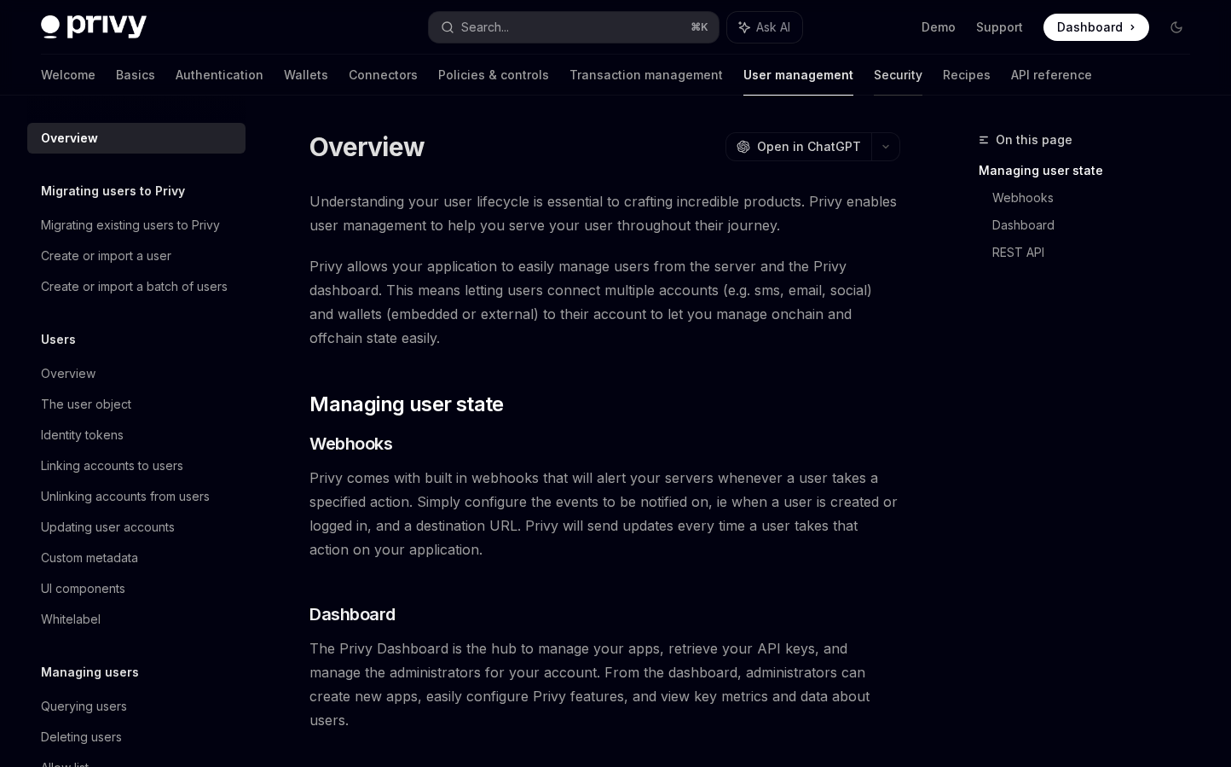
click at [874, 84] on link "Security" at bounding box center [898, 75] width 49 height 41
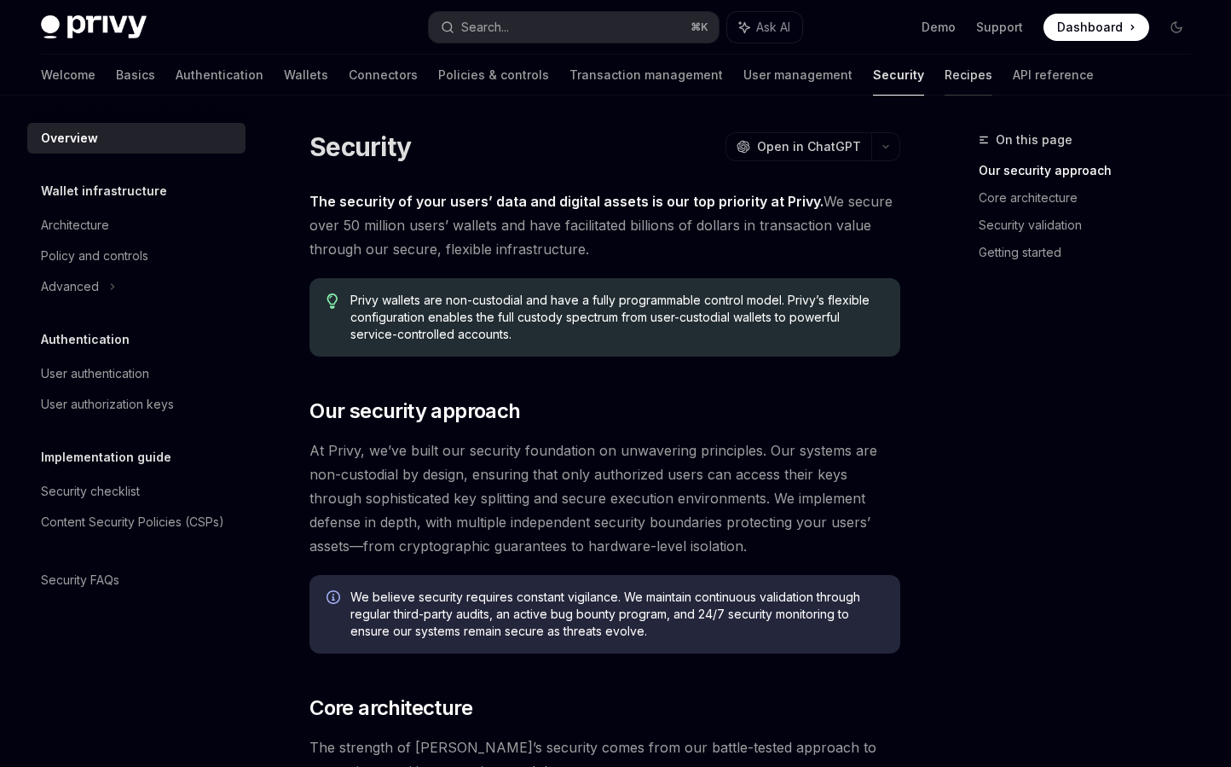
click at [945, 79] on link "Recipes" at bounding box center [969, 75] width 48 height 41
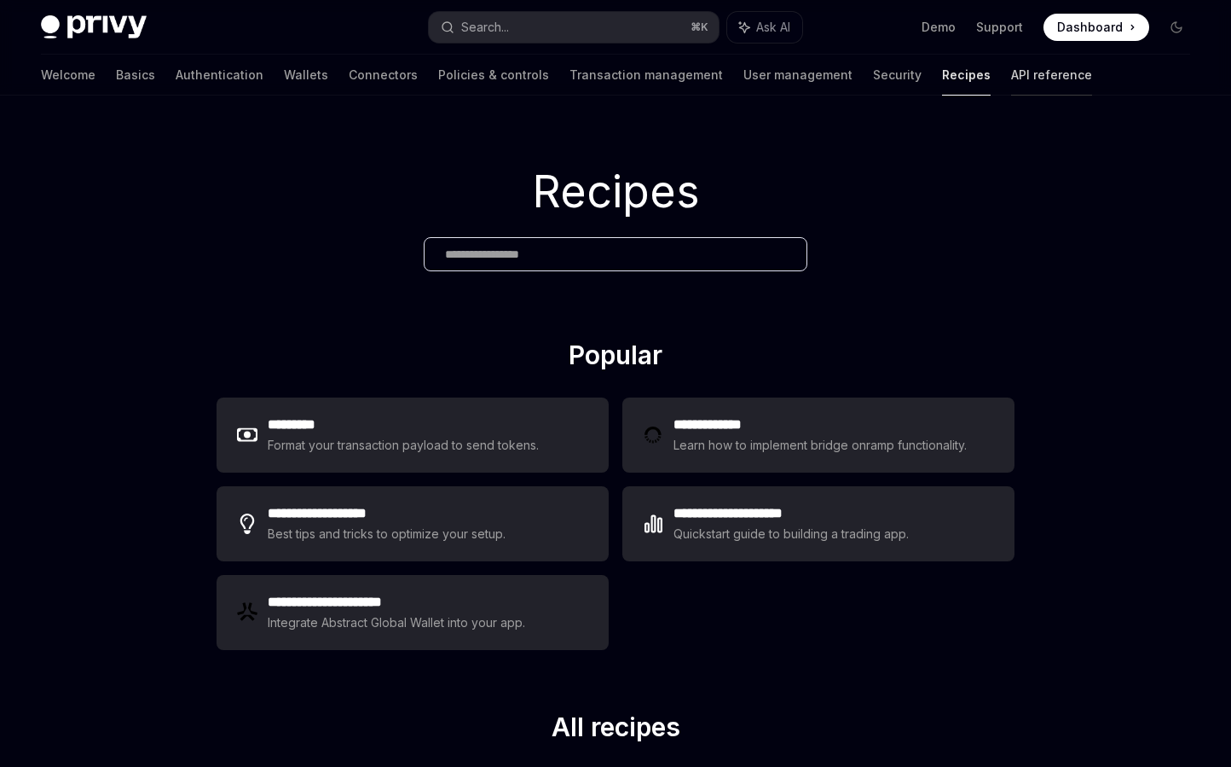
click at [1011, 78] on link "API reference" at bounding box center [1051, 75] width 81 height 41
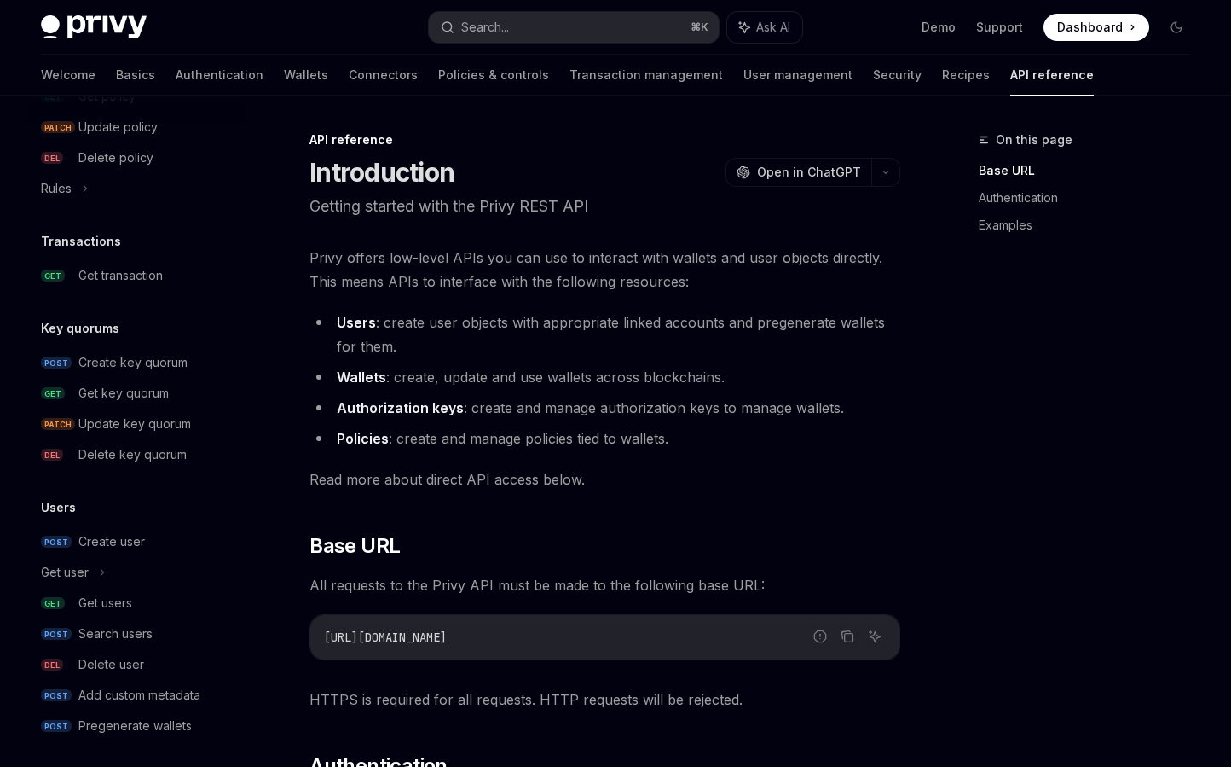
scroll to position [1026, 0]
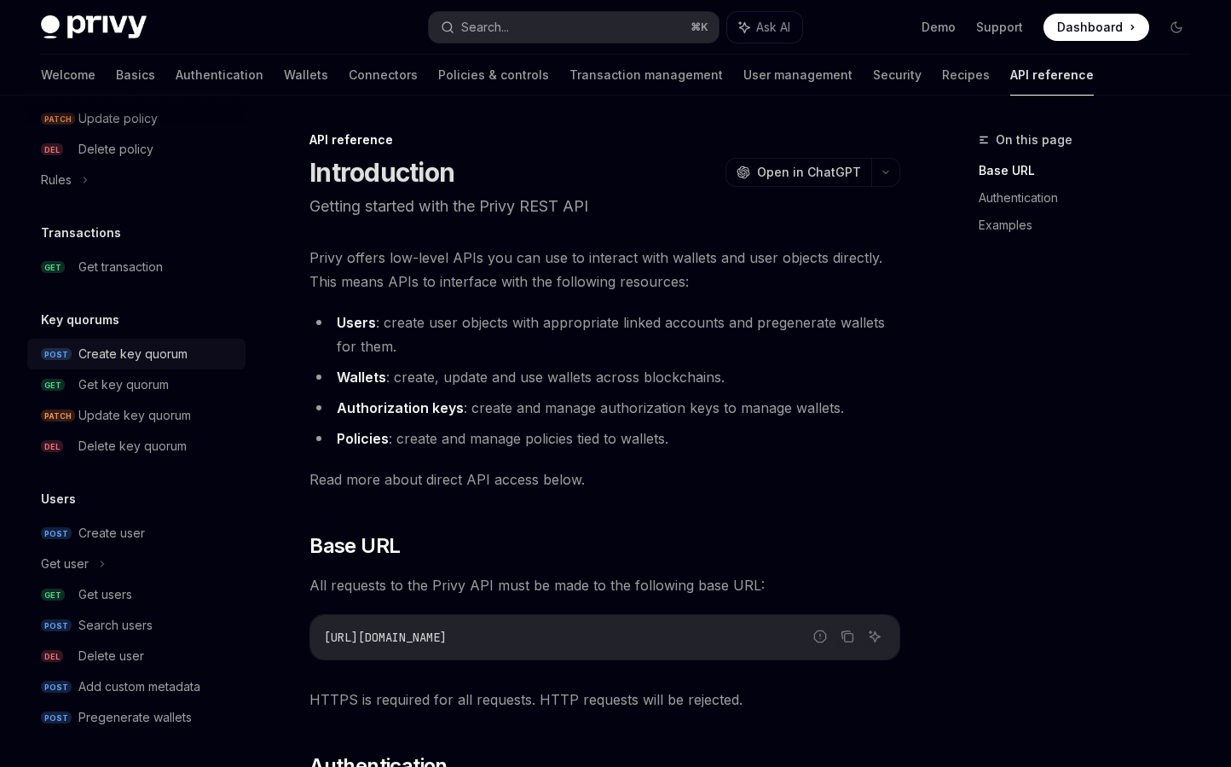
click at [152, 354] on div "Create key quorum" at bounding box center [132, 354] width 109 height 20
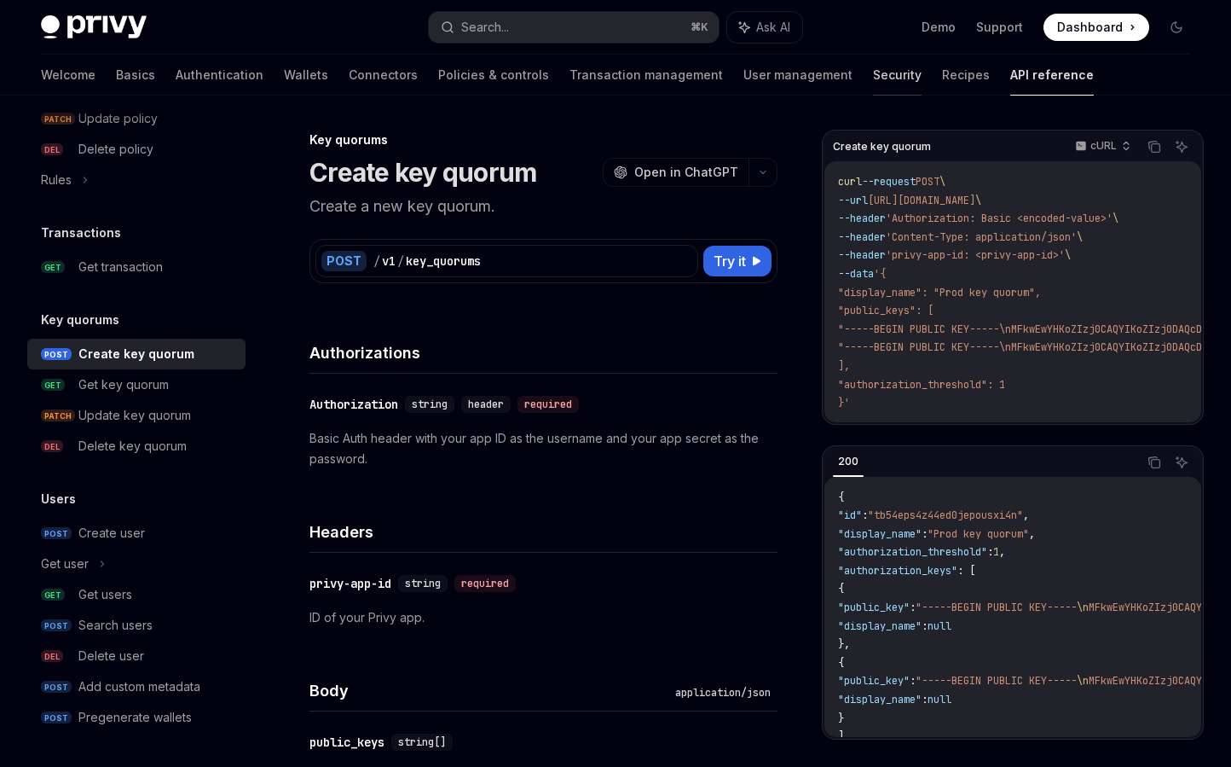
click at [873, 79] on link "Security" at bounding box center [897, 75] width 49 height 41
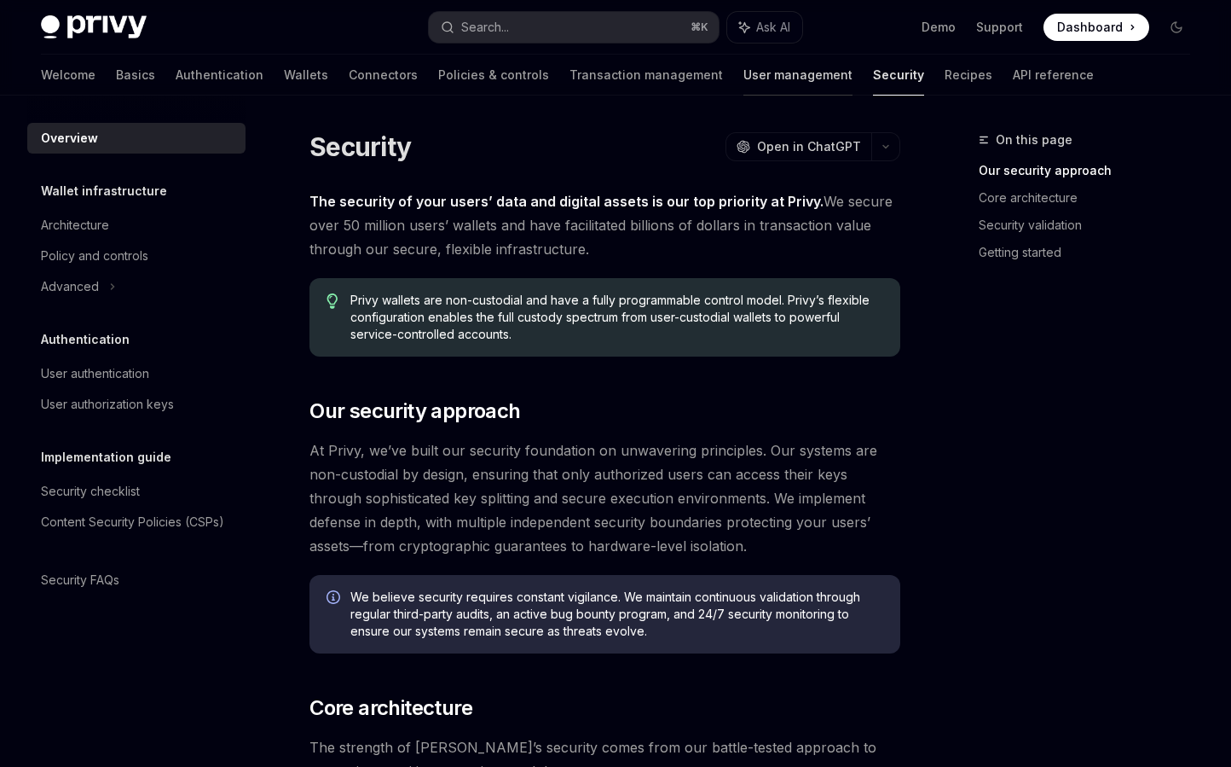
click at [744, 78] on link "User management" at bounding box center [798, 75] width 109 height 41
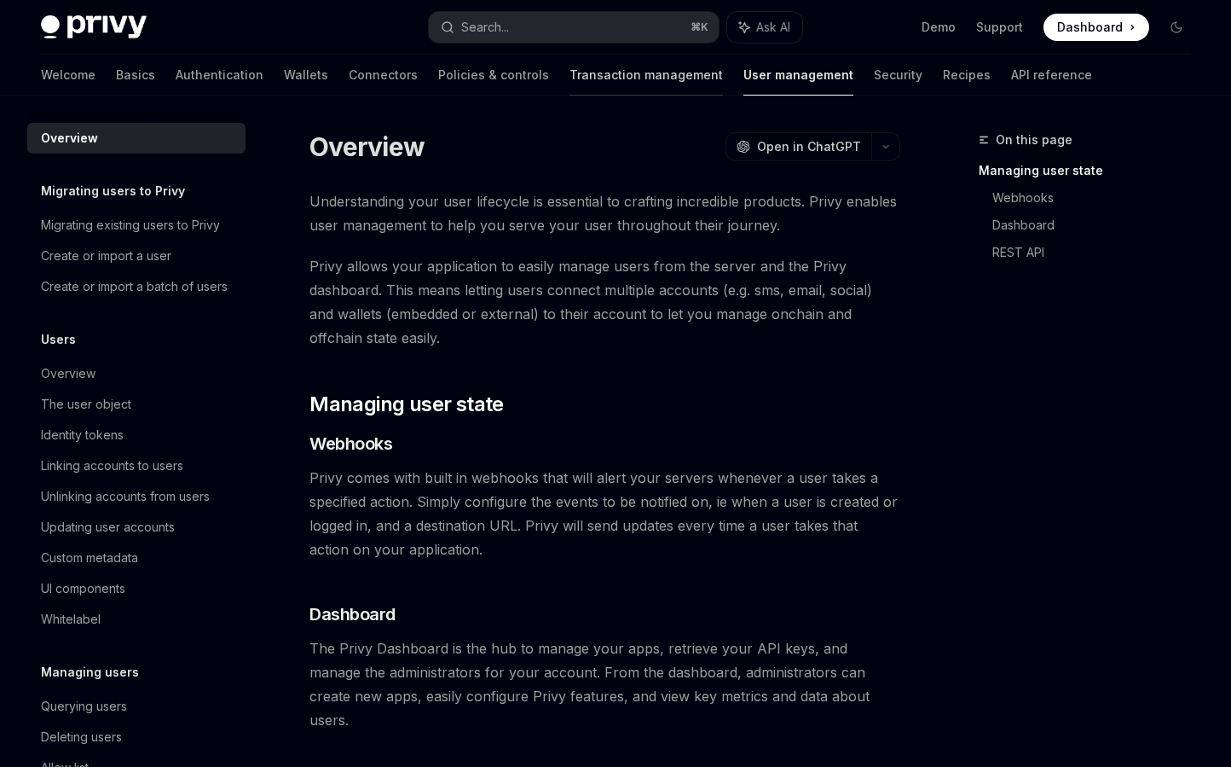
click at [580, 78] on link "Transaction management" at bounding box center [647, 75] width 154 height 41
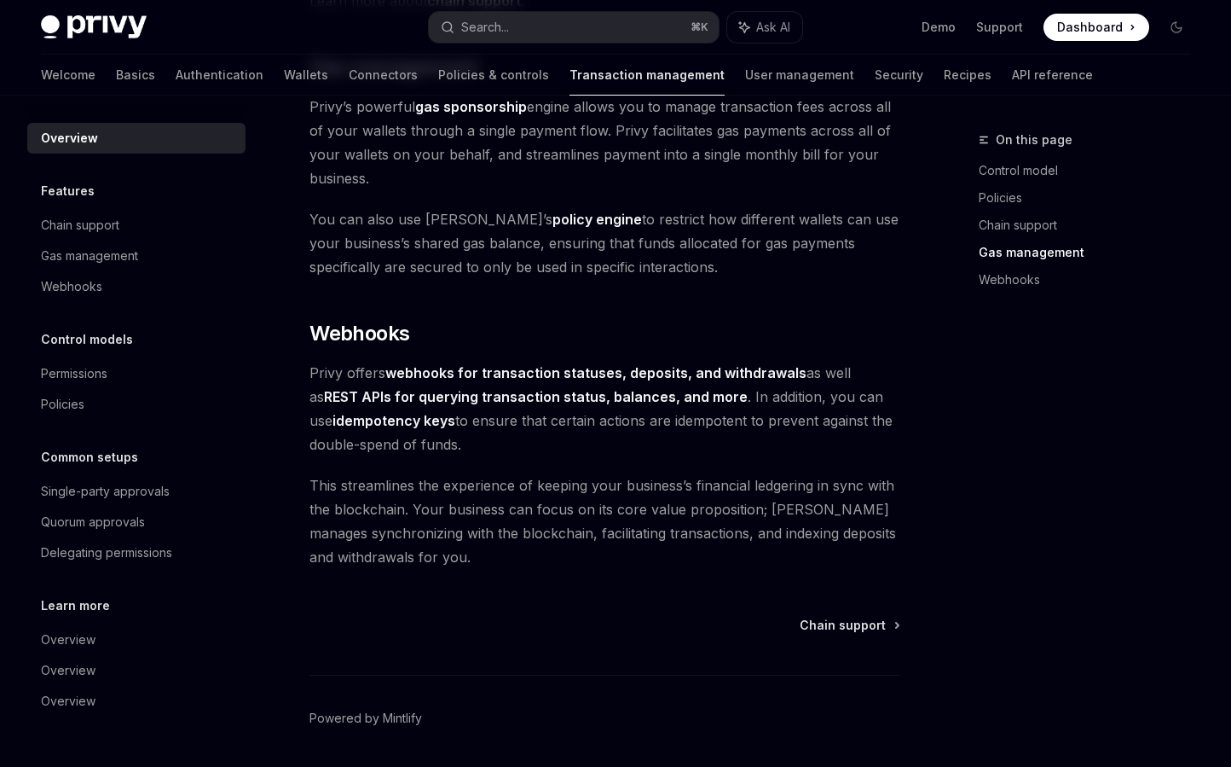
scroll to position [1583, 0]
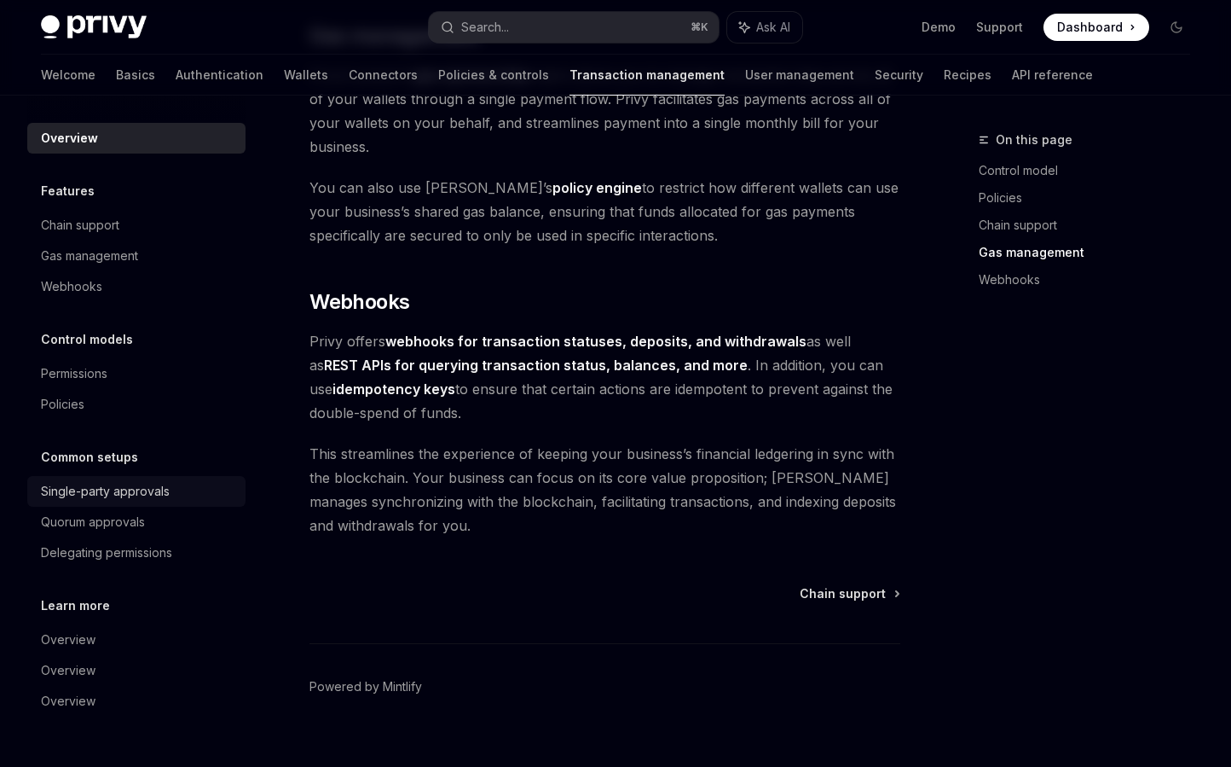
click at [180, 485] on div "Single-party approvals" at bounding box center [138, 491] width 194 height 20
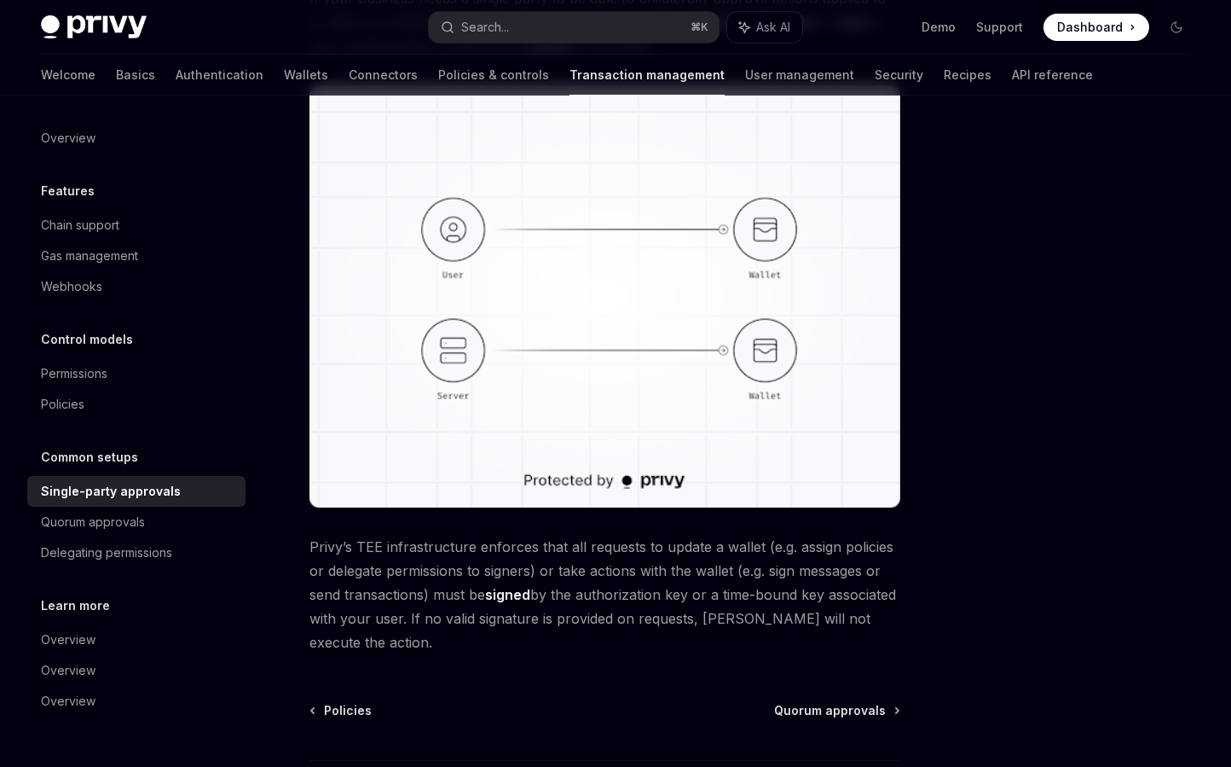
scroll to position [419, 0]
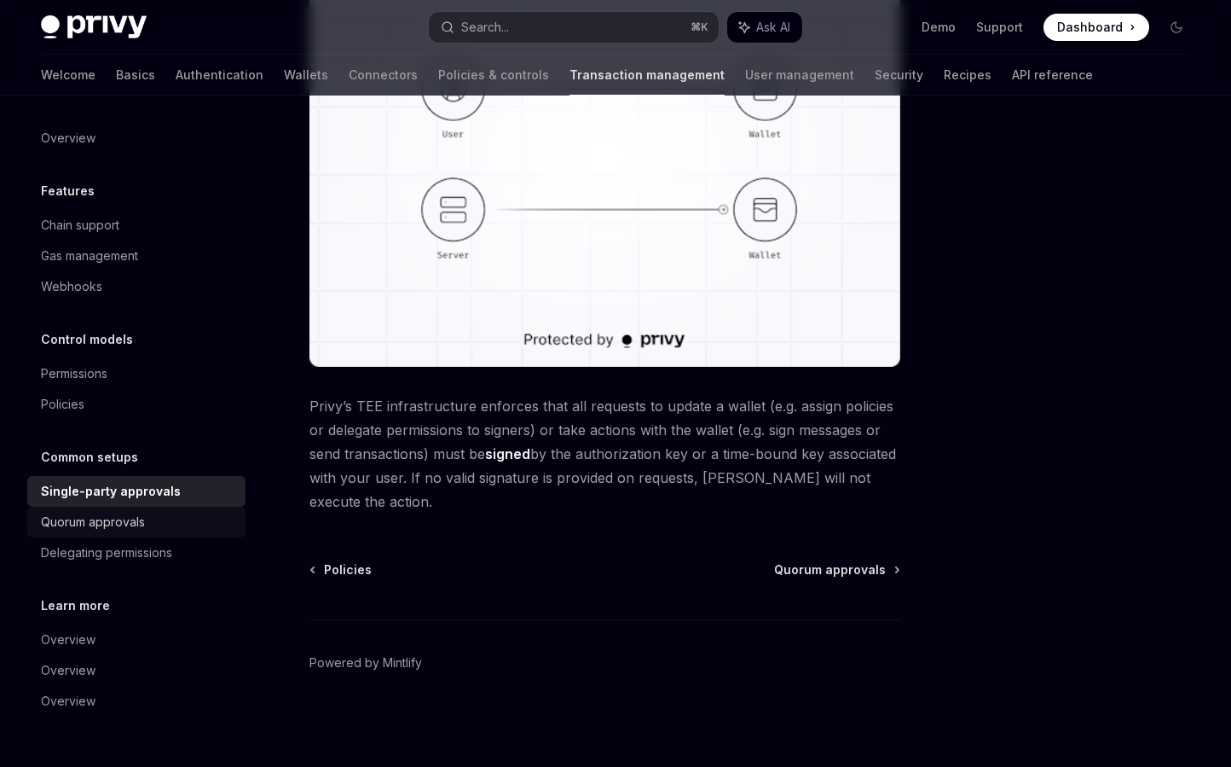
click at [139, 514] on div "Quorum approvals" at bounding box center [93, 522] width 104 height 20
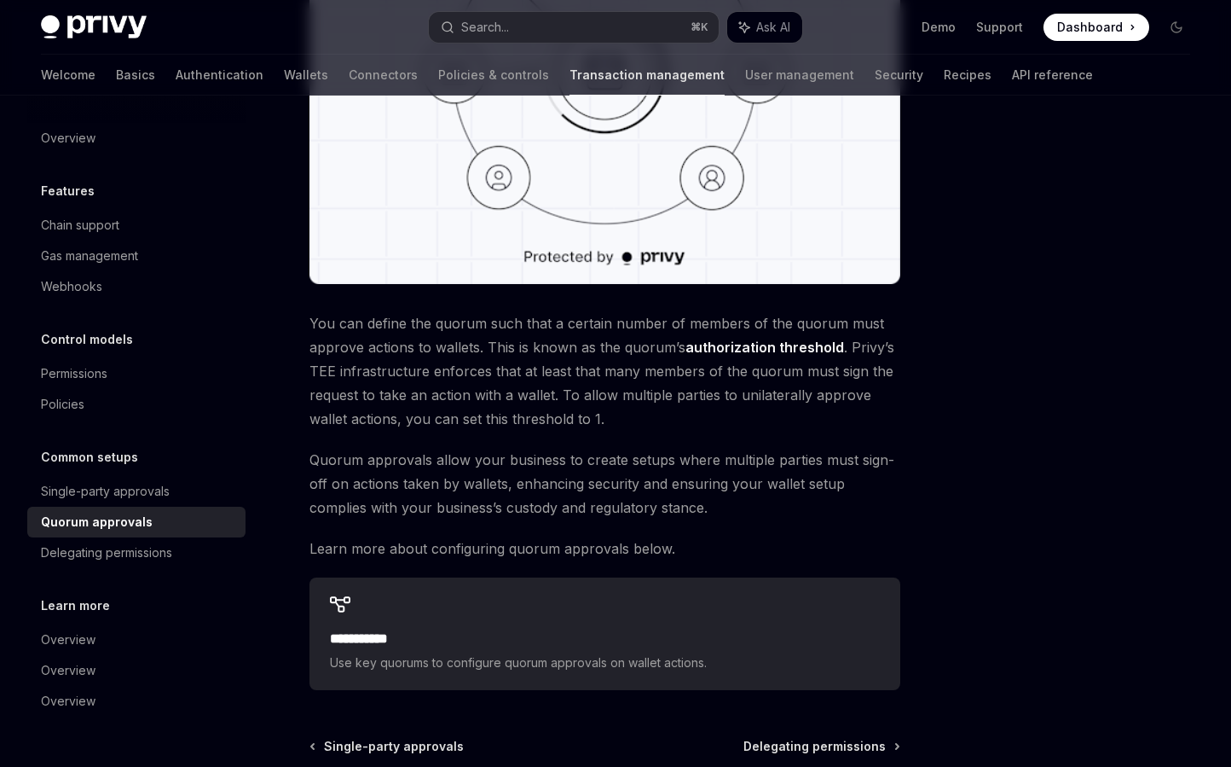
scroll to position [443, 0]
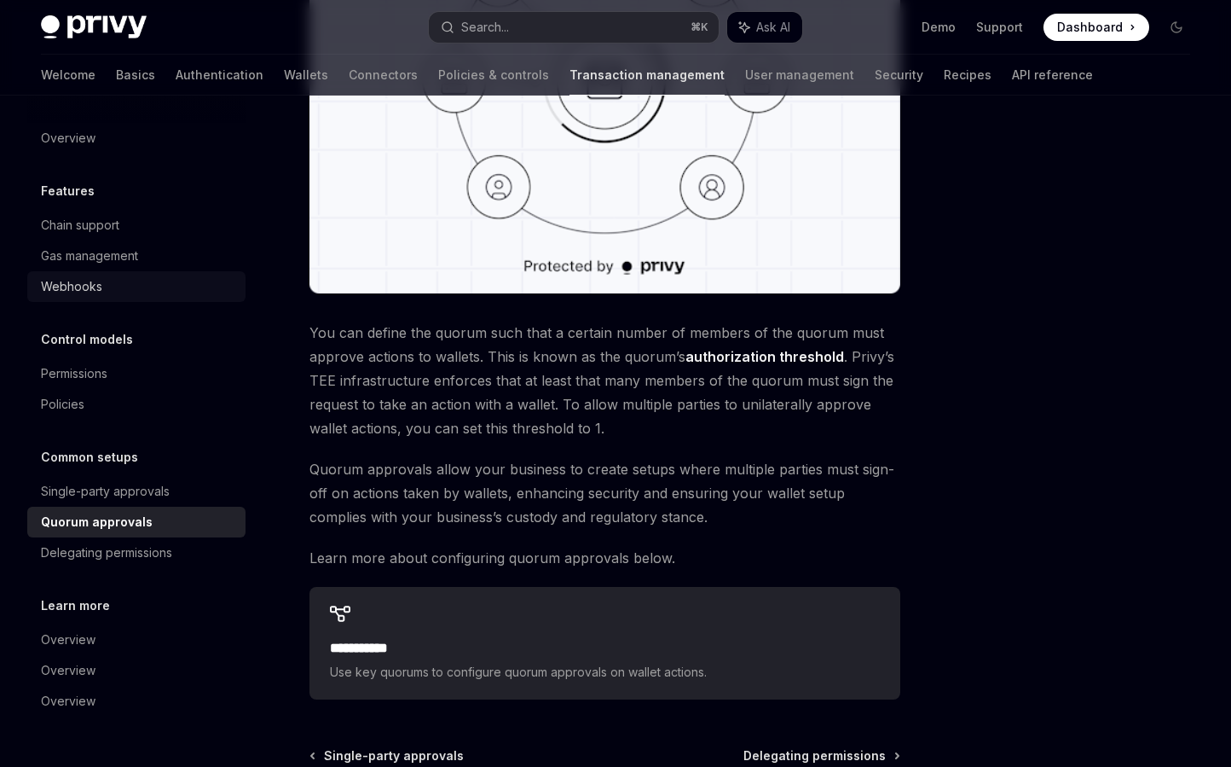
click at [107, 284] on div "Webhooks" at bounding box center [138, 286] width 194 height 20
type textarea "*"
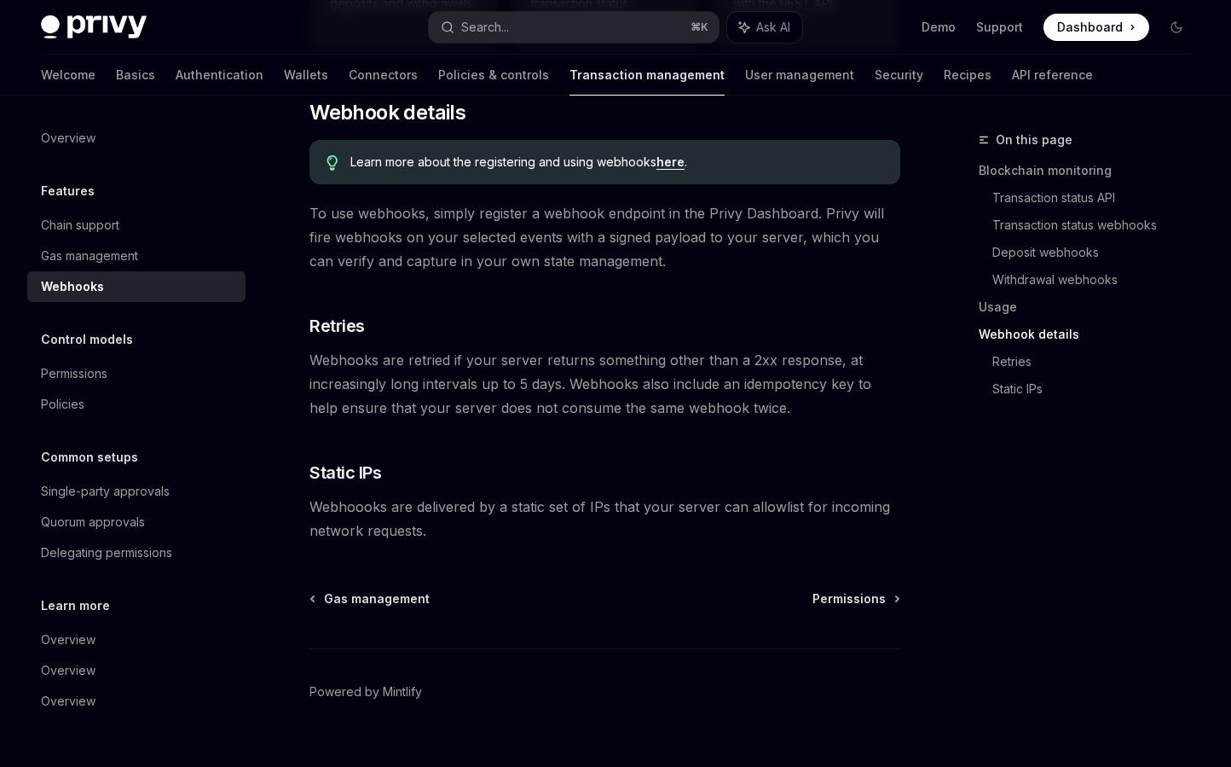
scroll to position [1049, 0]
